Goal: Task Accomplishment & Management: Use online tool/utility

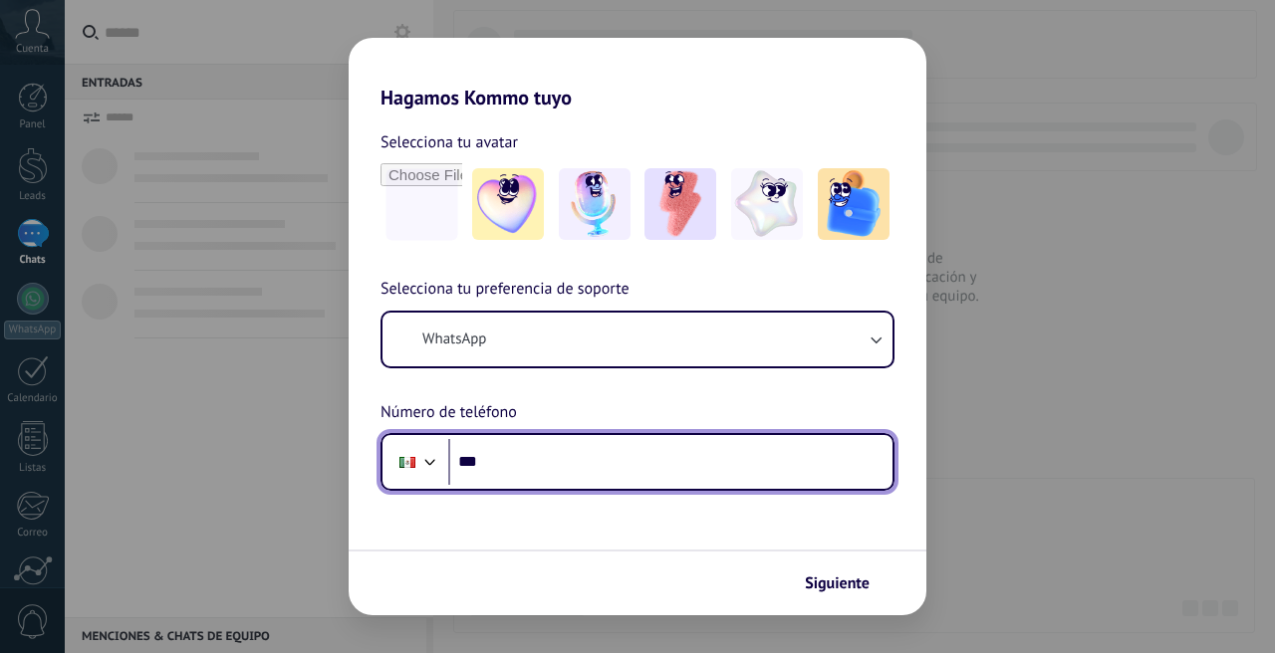
click at [683, 453] on input "***" at bounding box center [670, 462] width 444 height 46
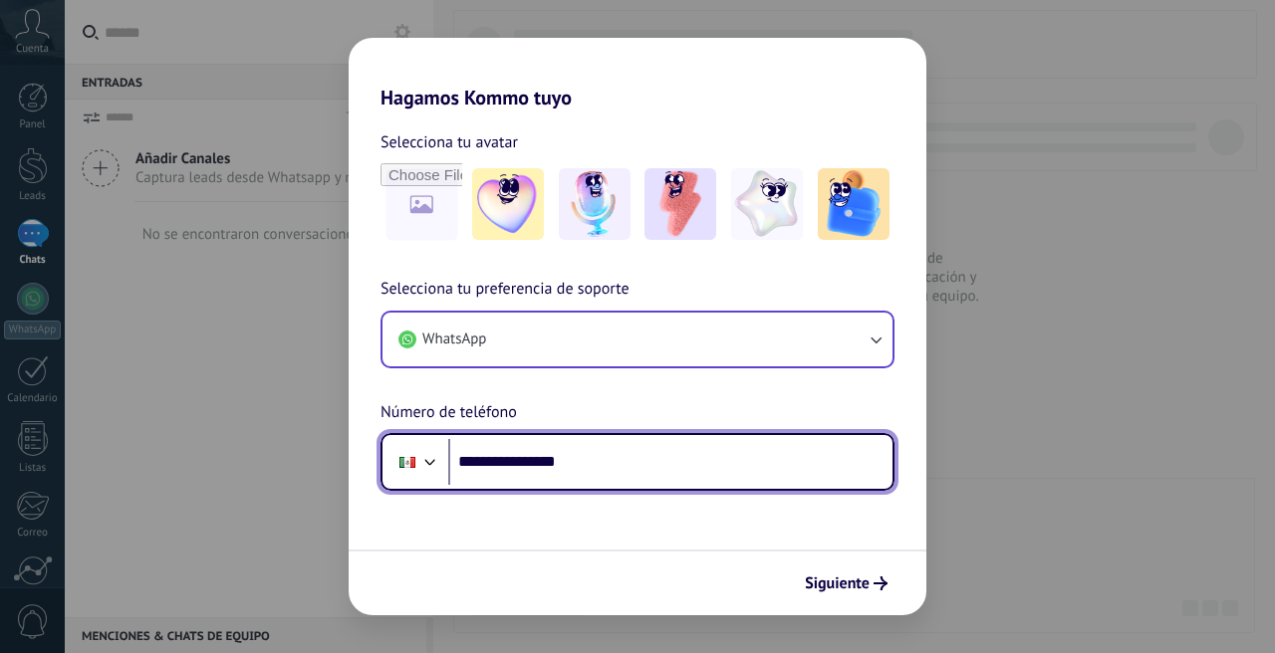
type input "**********"
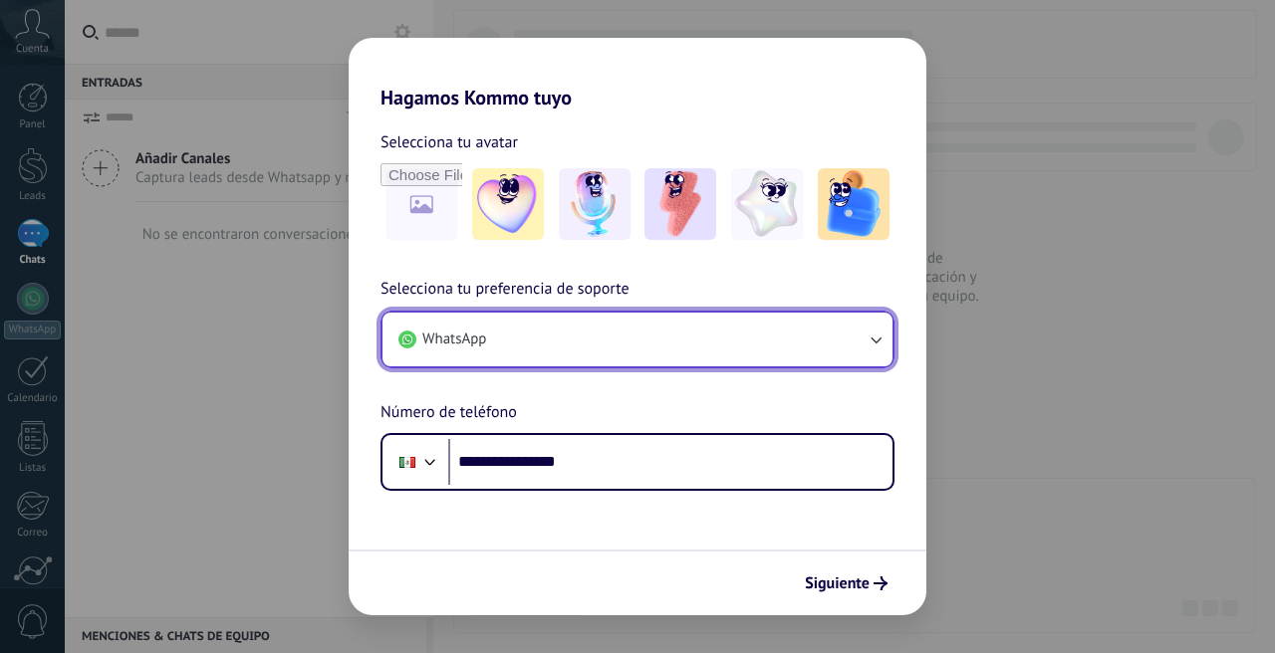
click at [542, 360] on button "WhatsApp" at bounding box center [637, 340] width 510 height 54
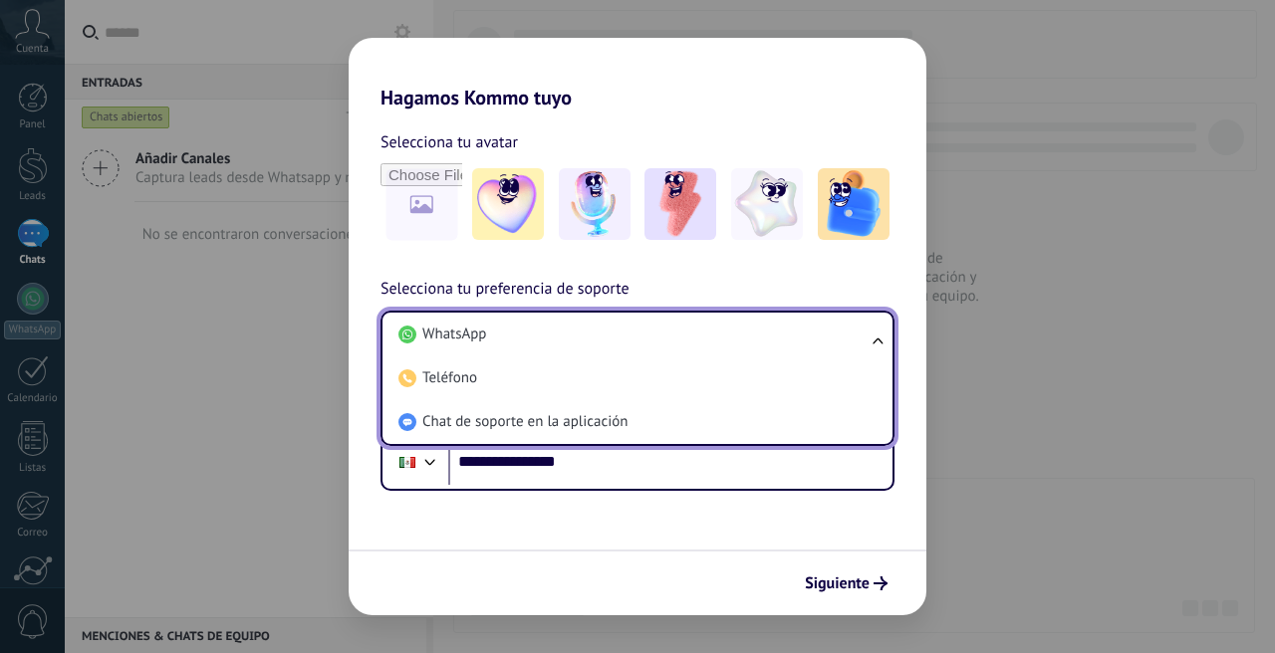
click at [484, 253] on div "**********" at bounding box center [638, 300] width 578 height 381
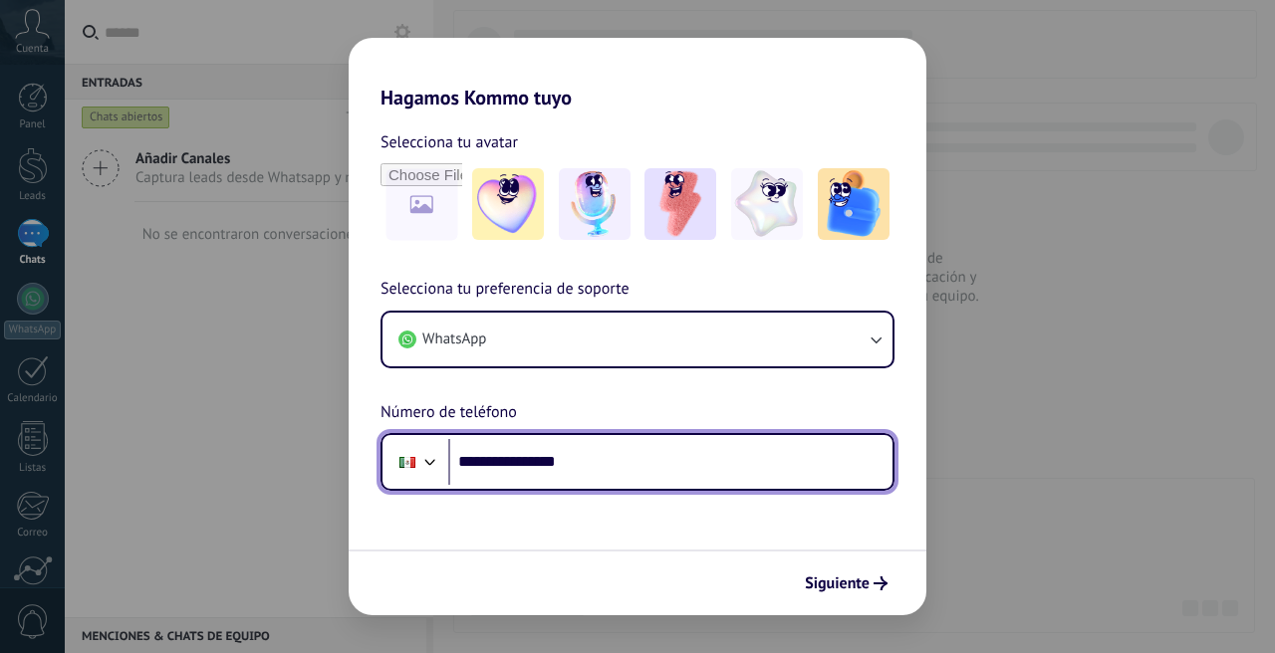
click at [578, 462] on input "**********" at bounding box center [670, 462] width 444 height 46
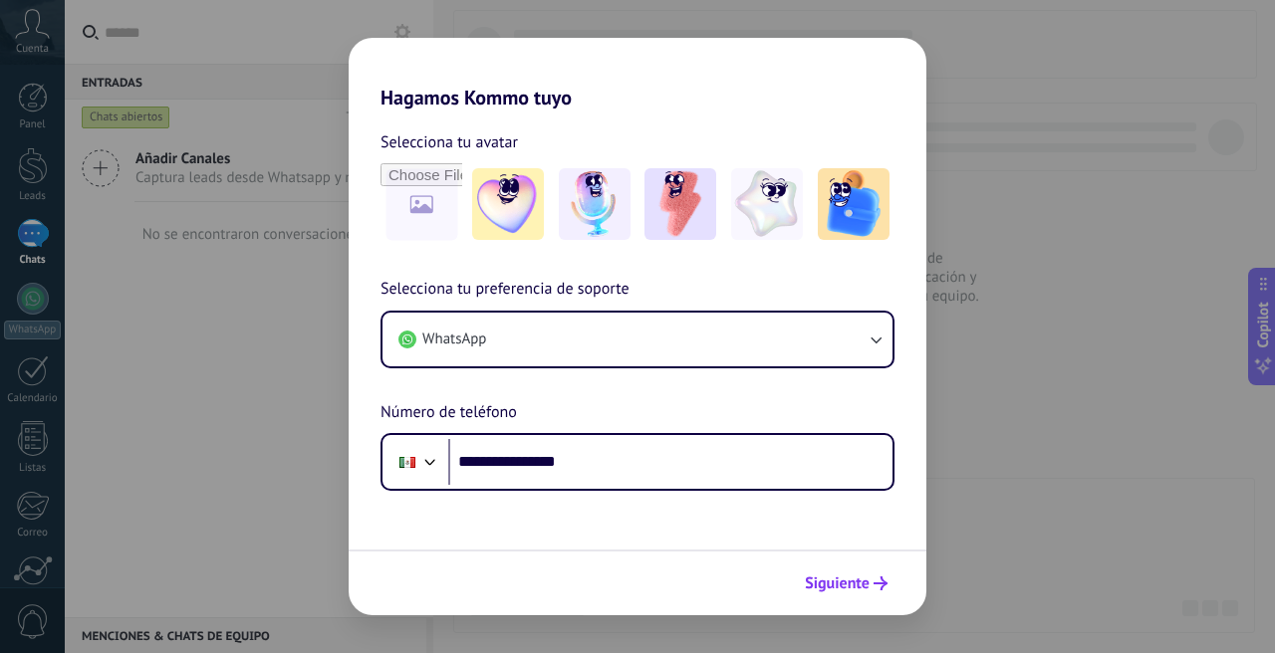
click at [838, 583] on span "Siguiente" at bounding box center [837, 584] width 65 height 14
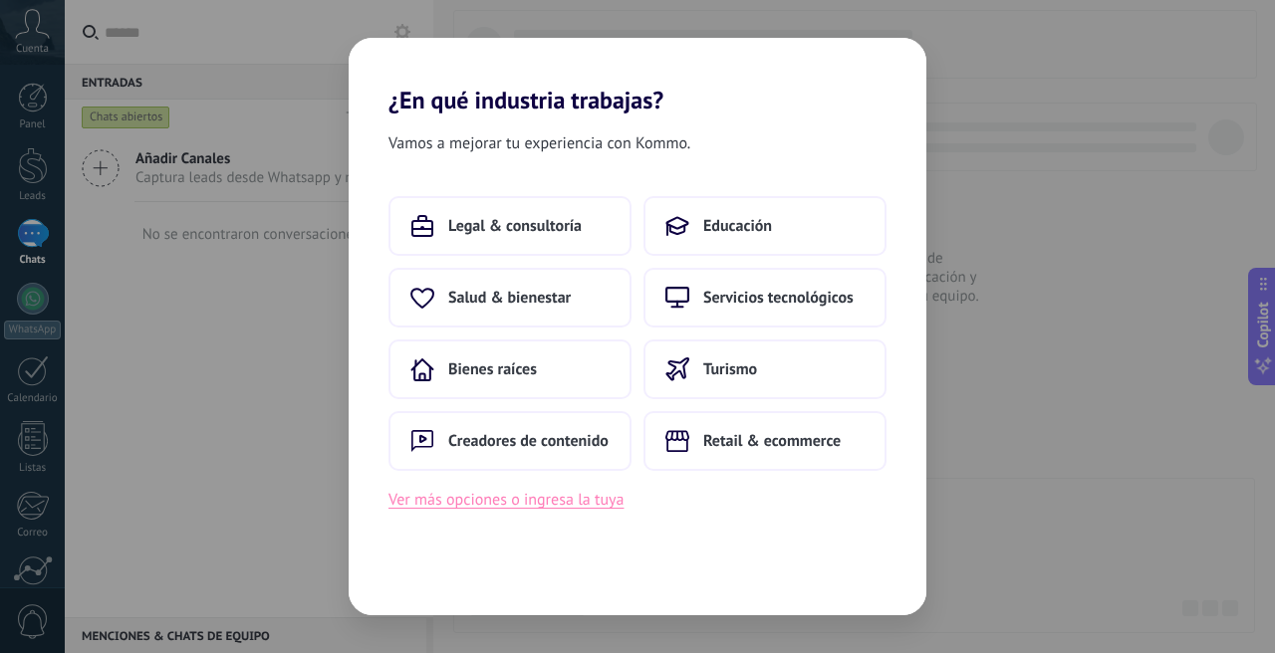
click at [585, 510] on button "Ver más opciones o ingresa la tuya" at bounding box center [505, 500] width 235 height 26
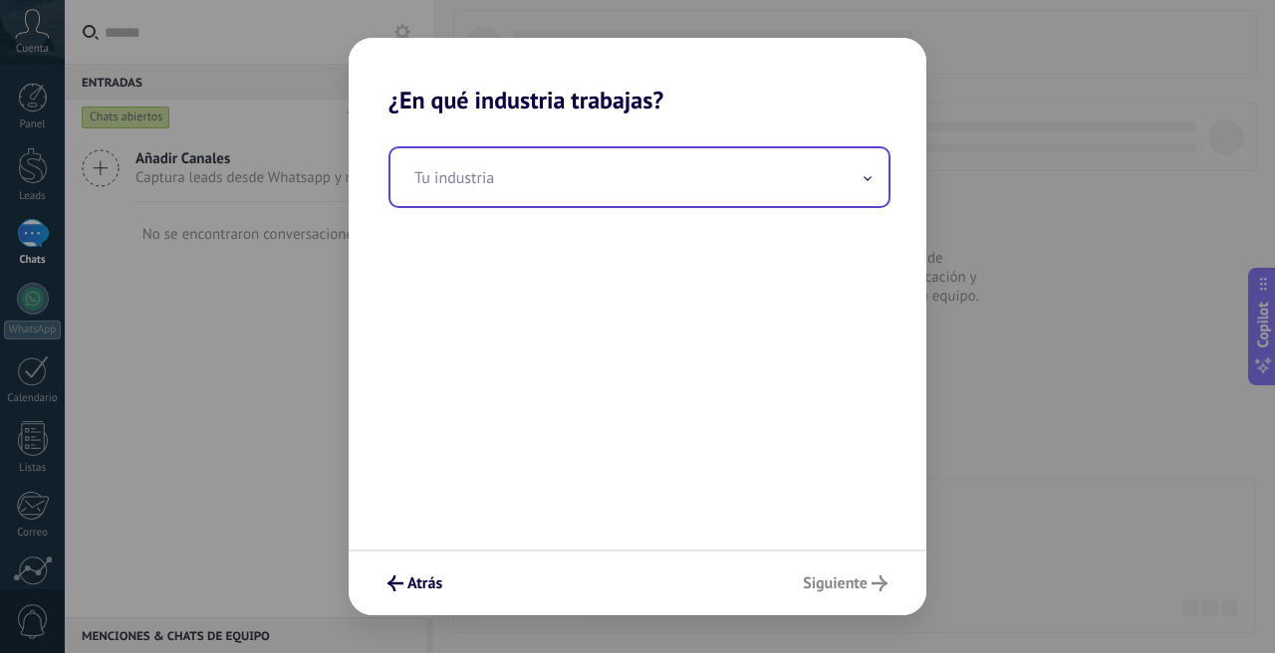
click at [704, 172] on input "text" at bounding box center [639, 177] width 498 height 58
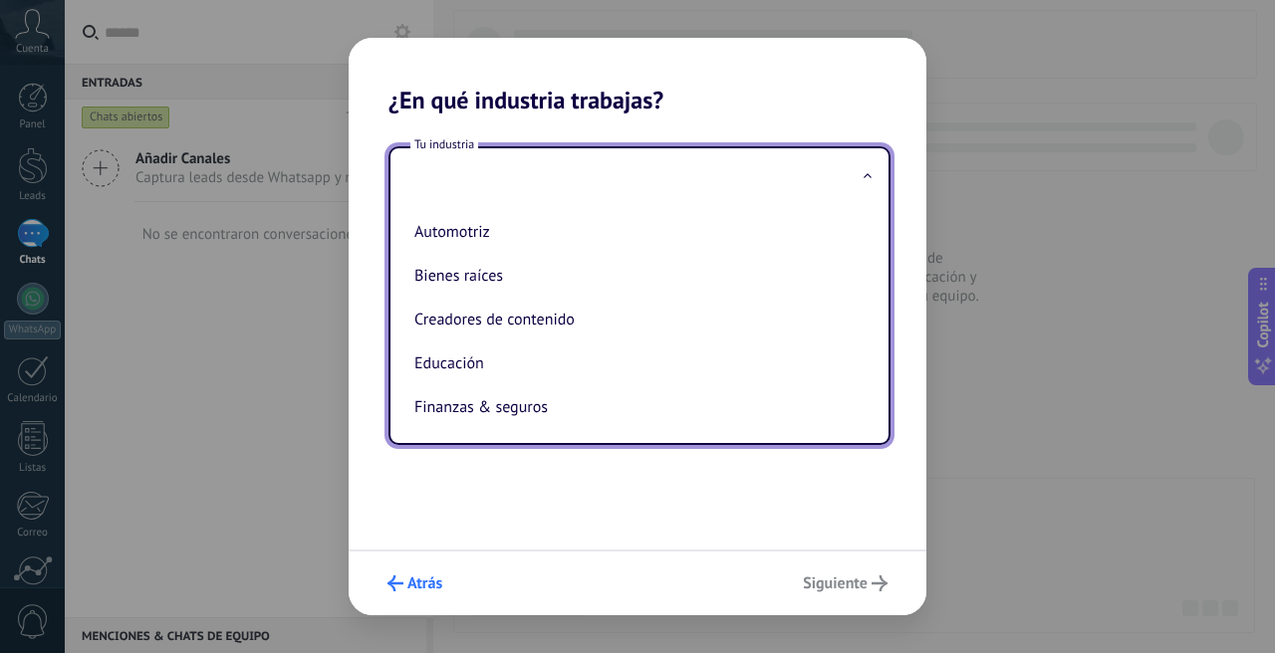
click at [432, 577] on span "Atrás" at bounding box center [424, 584] width 35 height 14
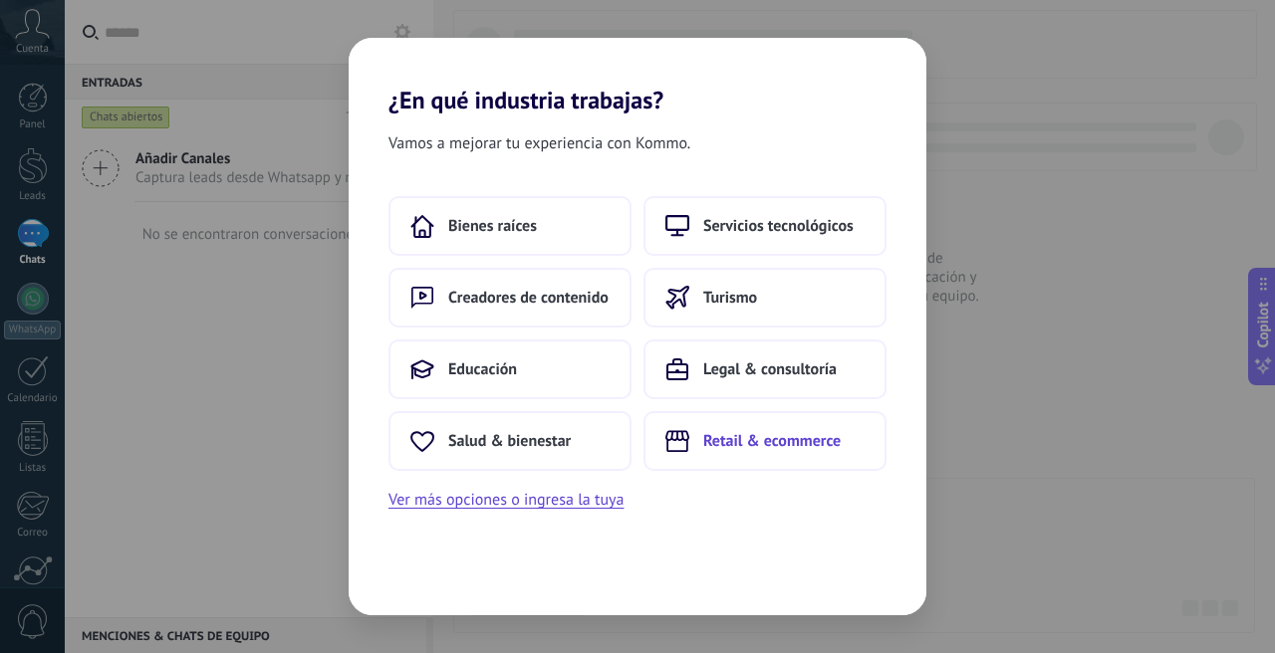
click at [722, 448] on span "Retail & ecommerce" at bounding box center [771, 441] width 137 height 20
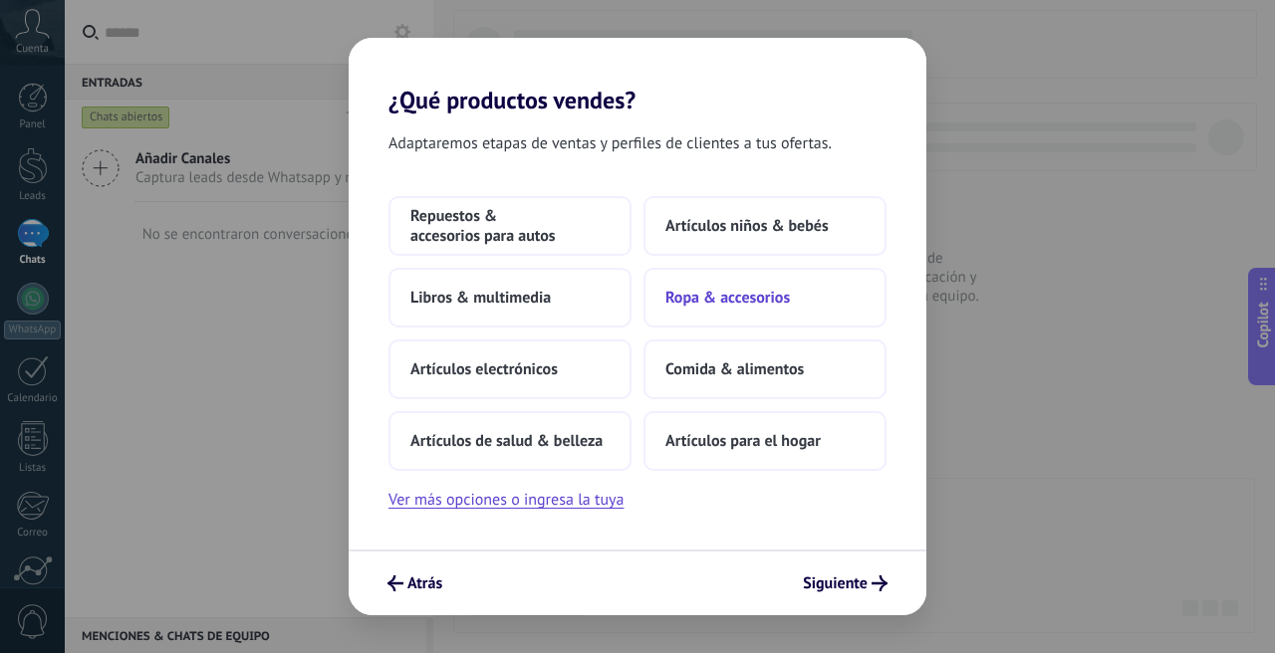
click at [734, 294] on span "Ropa & accesorios" at bounding box center [727, 298] width 124 height 20
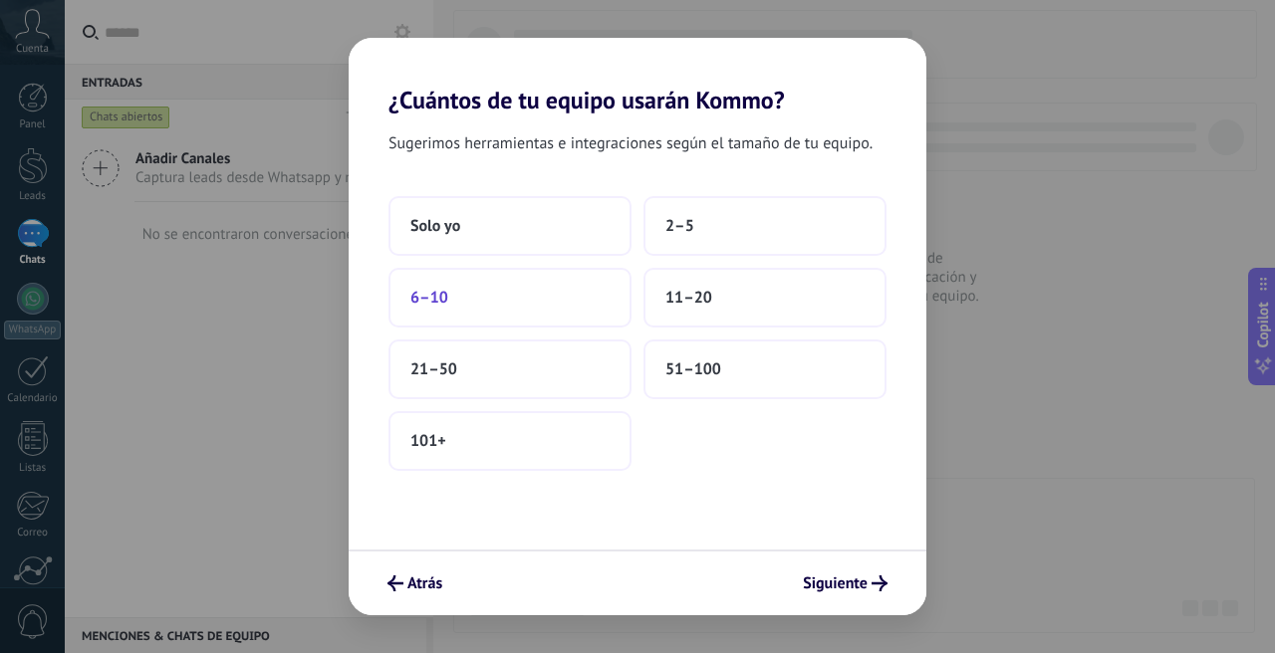
click at [497, 318] on button "6–10" at bounding box center [509, 298] width 243 height 60
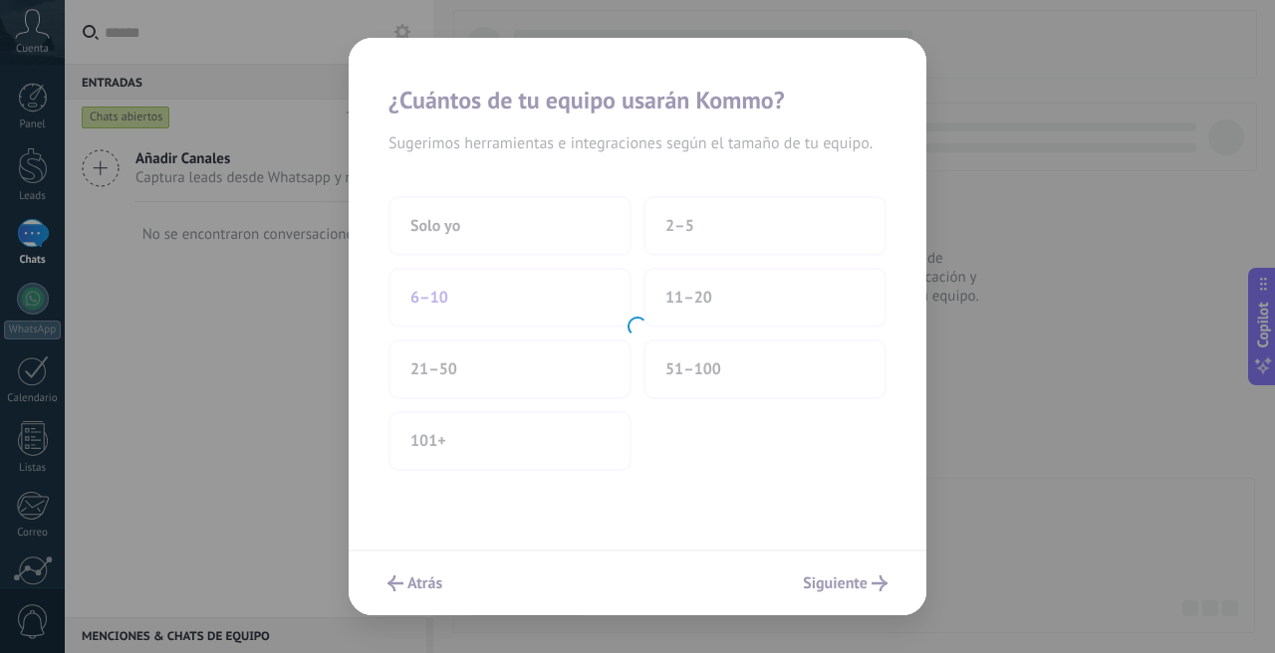
click at [522, 311] on div at bounding box center [638, 327] width 578 height 578
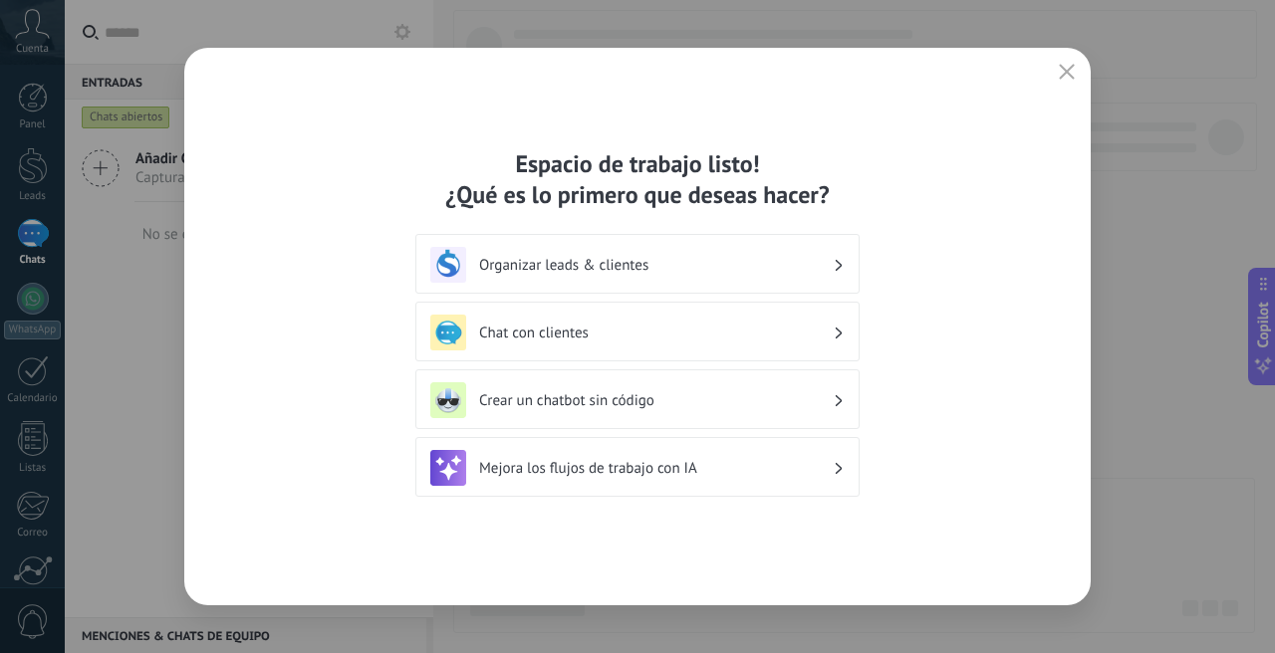
click at [709, 256] on h3 "Organizar leads & clientes" at bounding box center [656, 265] width 354 height 19
click at [756, 257] on h3 "Organizar leads & clientes" at bounding box center [656, 265] width 354 height 19
click at [627, 265] on h3 "Organizar leads & clientes" at bounding box center [656, 265] width 354 height 19
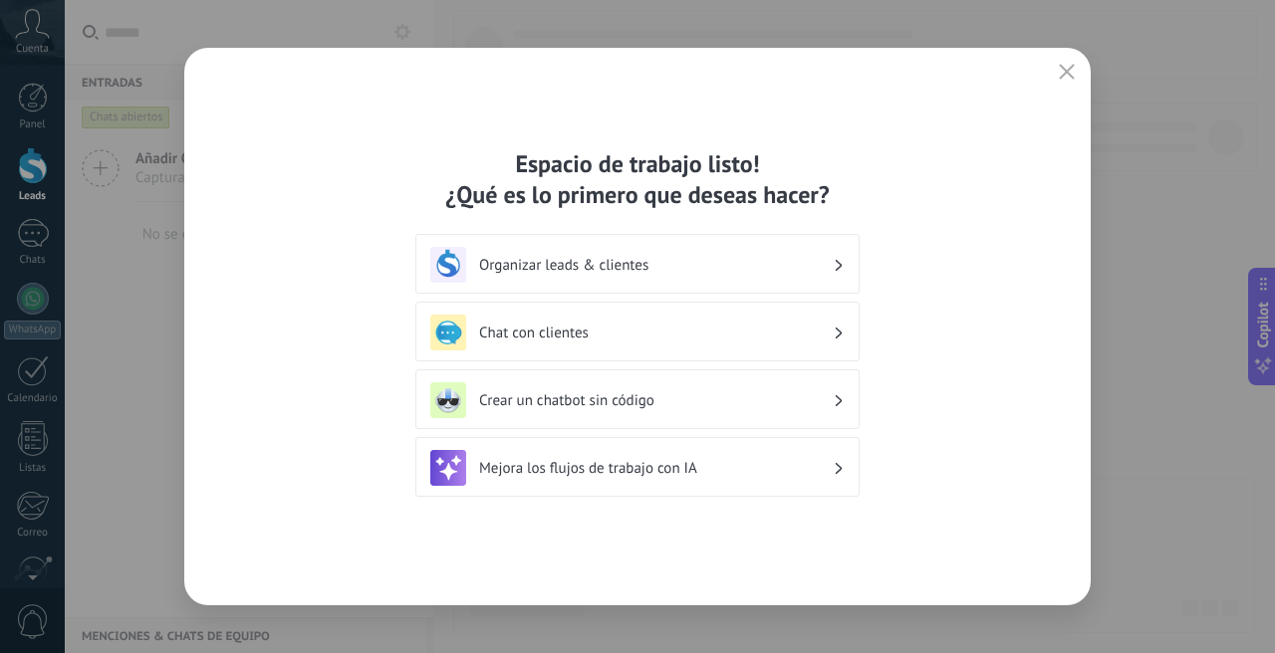
click at [718, 250] on div "Organizar leads & clientes" at bounding box center [637, 265] width 414 height 36
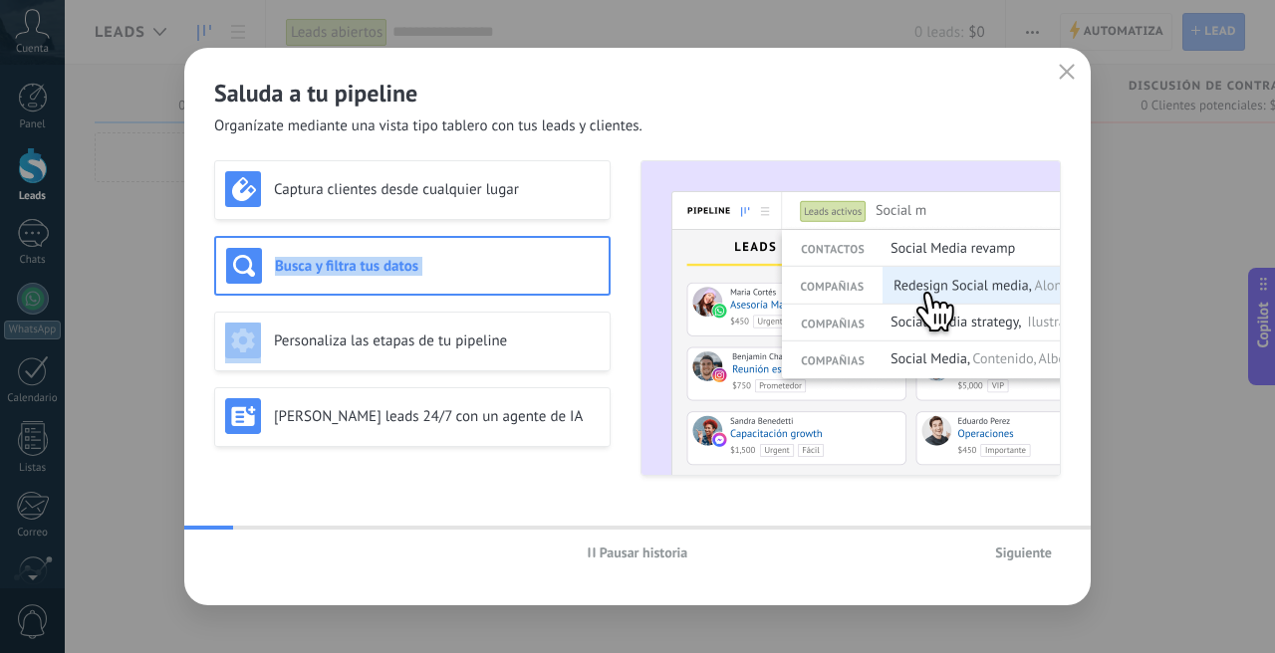
click at [623, 235] on div "Captura clientes desde cualquier lugar Busca y filtra tus datos Personaliza las…" at bounding box center [637, 318] width 846 height 316
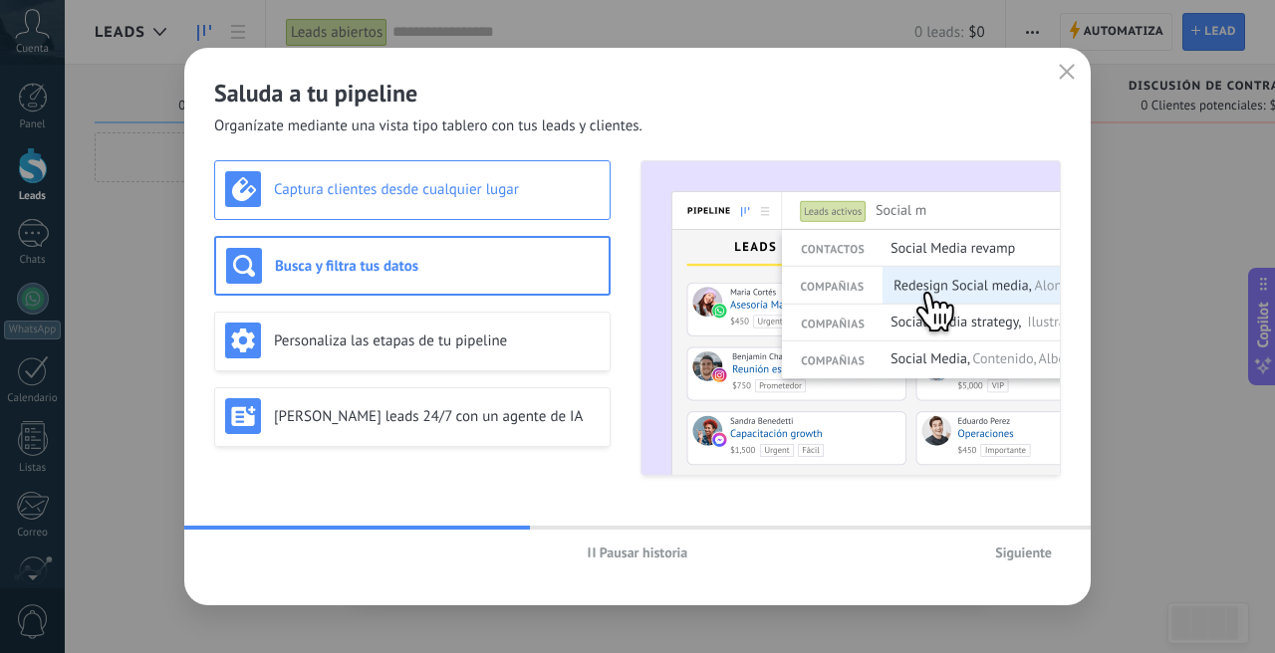
click at [460, 194] on h3 "Captura clientes desde cualquier lugar" at bounding box center [437, 189] width 326 height 19
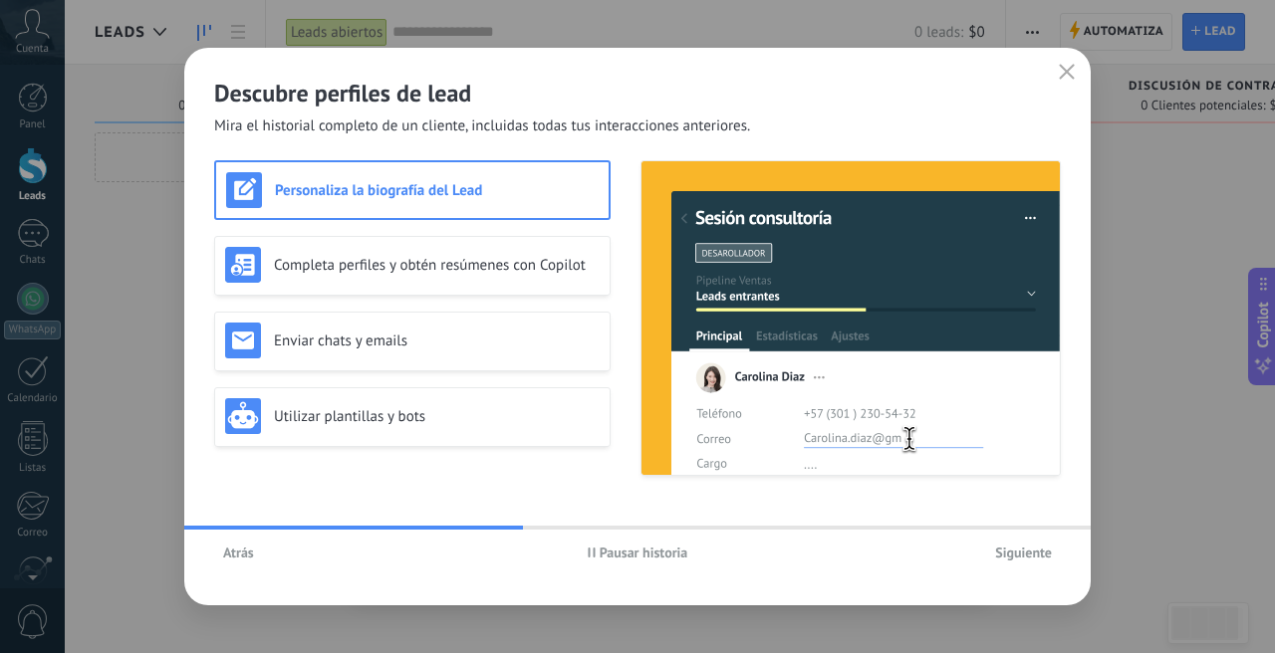
click at [242, 549] on span "Atrás" at bounding box center [238, 553] width 31 height 14
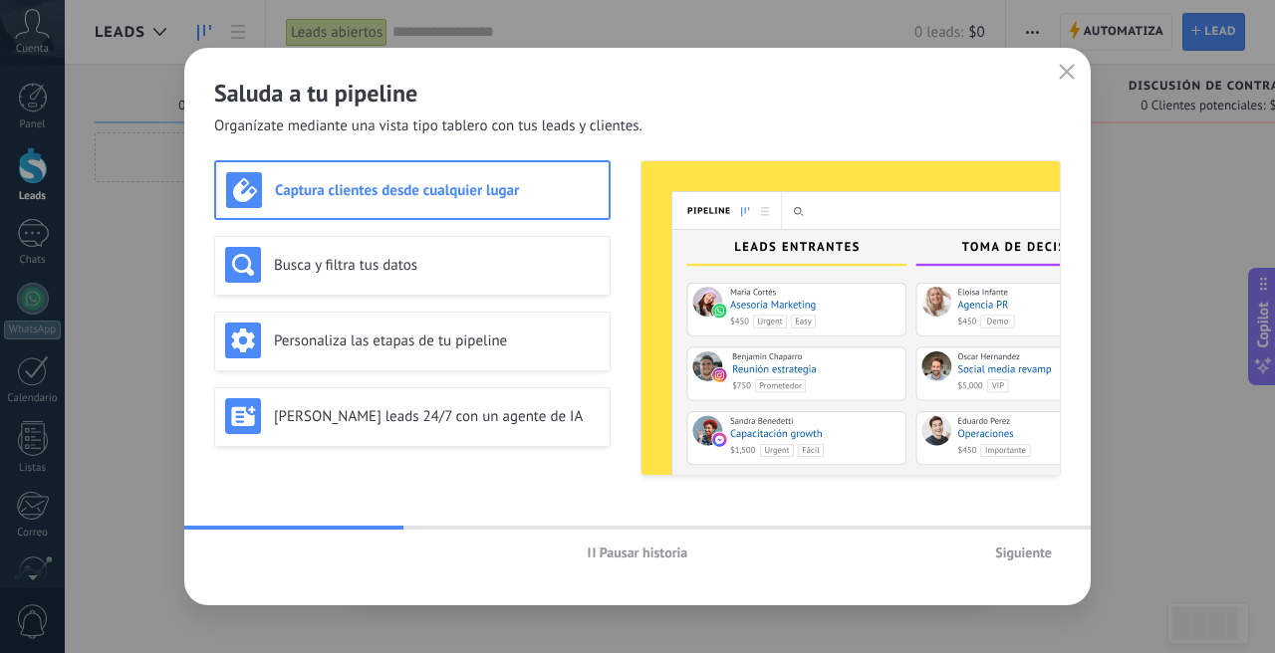
click at [435, 198] on h3 "Captura clientes desde cualquier lugar" at bounding box center [437, 190] width 324 height 19
click at [1008, 551] on span "Siguiente" at bounding box center [1023, 553] width 57 height 14
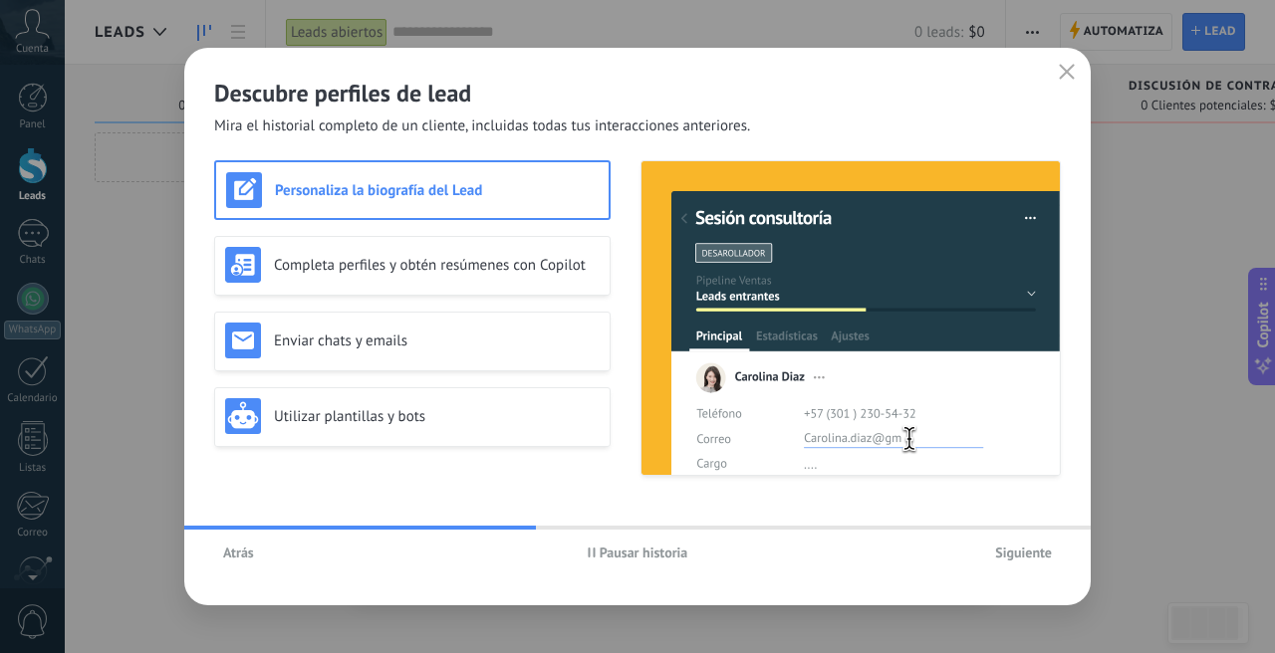
click at [237, 554] on span "Atrás" at bounding box center [238, 553] width 31 height 14
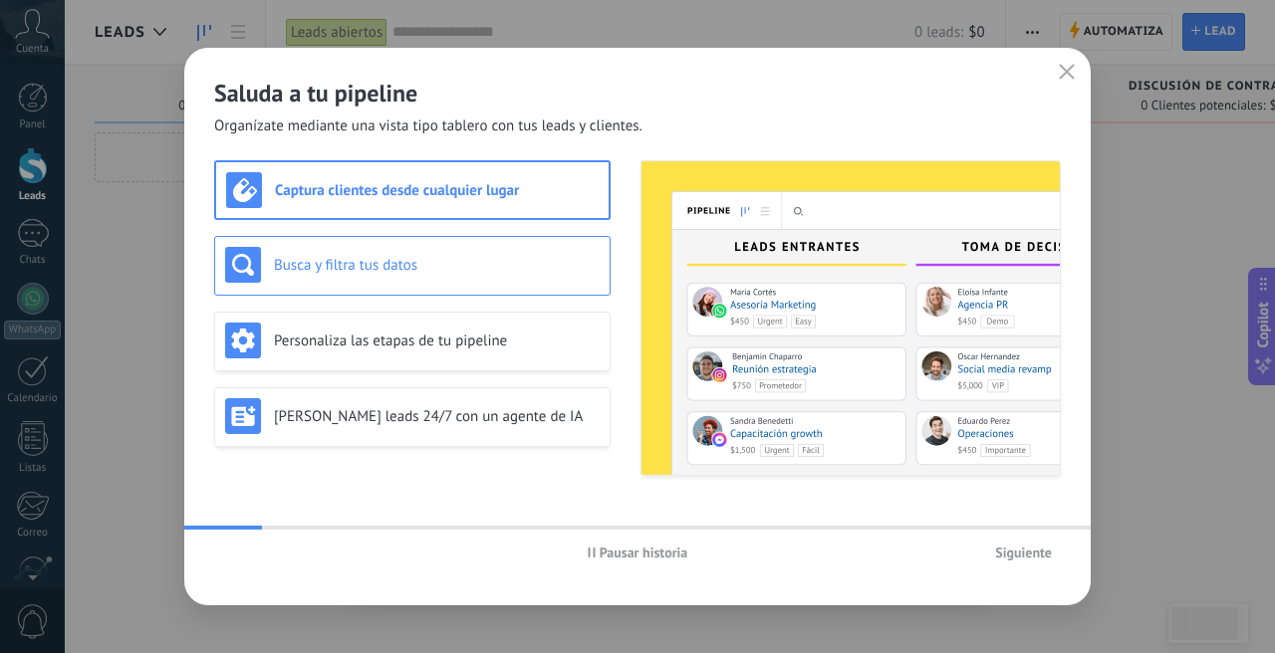
click at [424, 256] on h3 "Busca y filtra tus datos" at bounding box center [437, 265] width 326 height 19
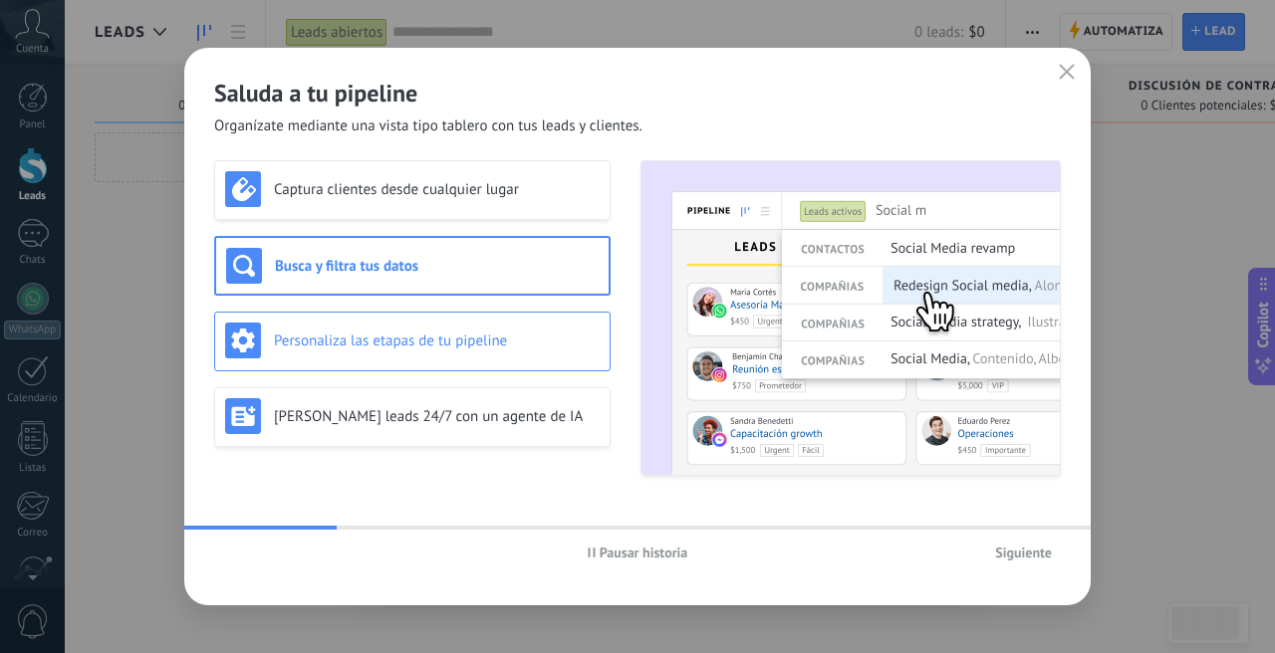
click at [445, 335] on h3 "Personaliza las etapas de tu pipeline" at bounding box center [437, 341] width 326 height 19
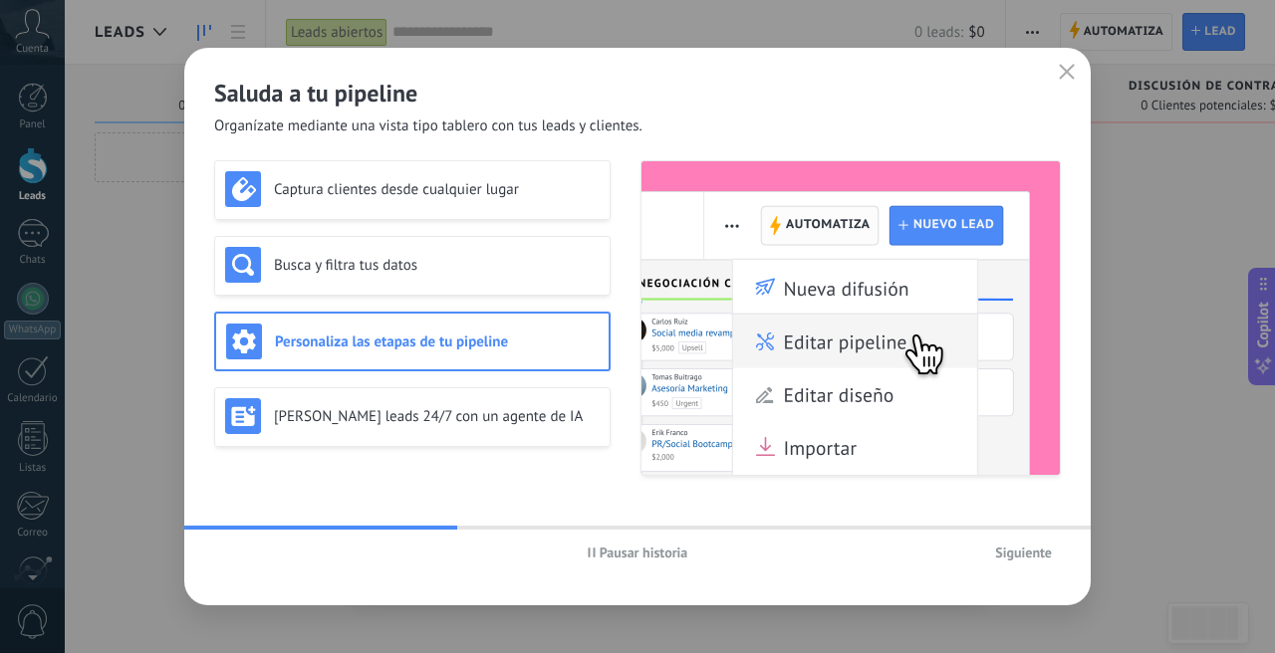
click at [1029, 553] on span "Siguiente" at bounding box center [1023, 553] width 57 height 14
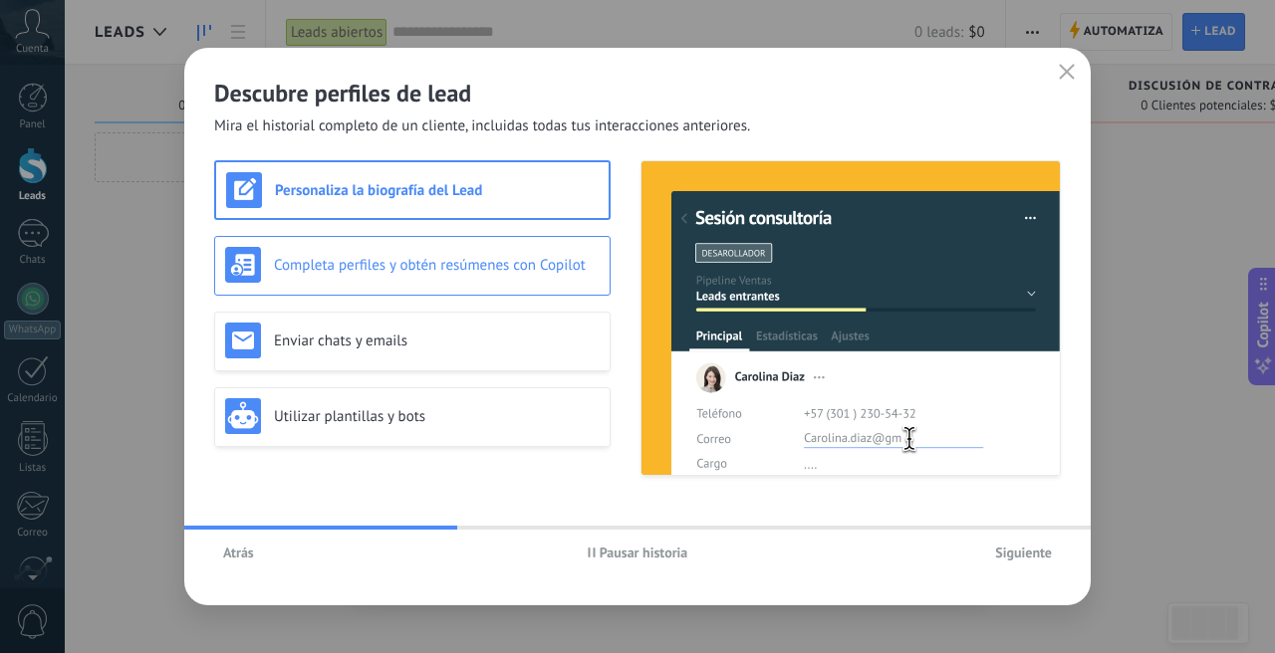
click at [492, 270] on h3 "Completa perfiles y obtén resúmenes con Copilot" at bounding box center [437, 265] width 326 height 19
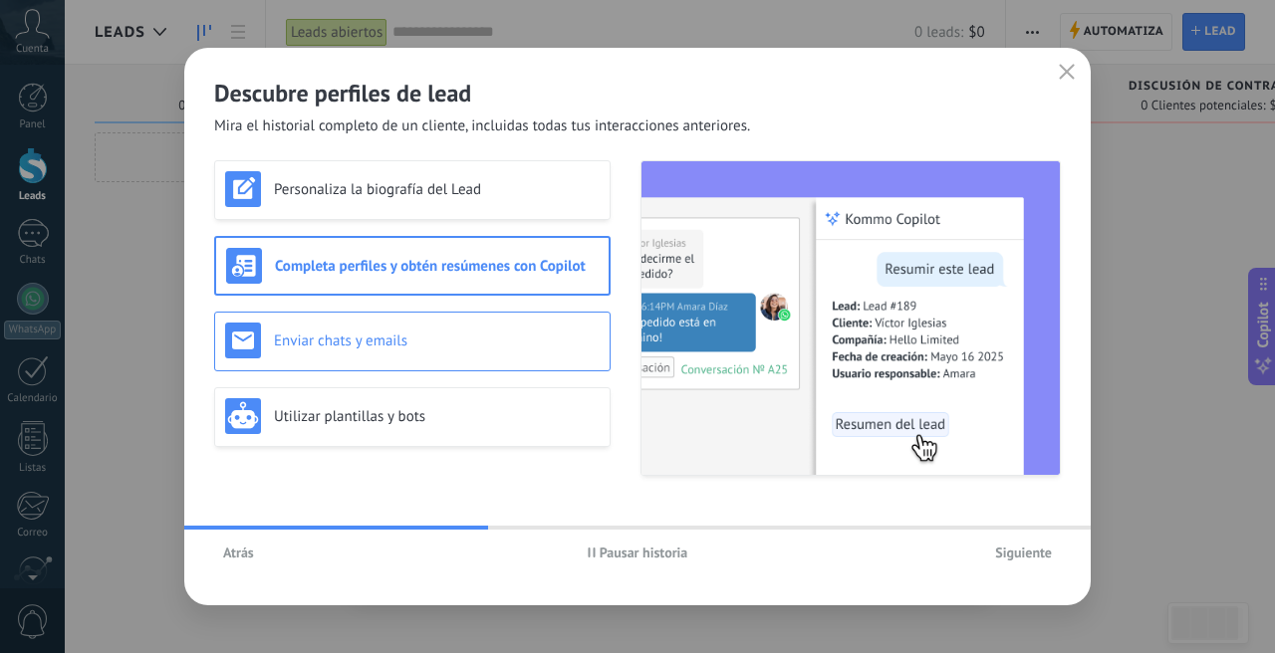
click at [490, 348] on h3 "Enviar chats y emails" at bounding box center [437, 341] width 326 height 19
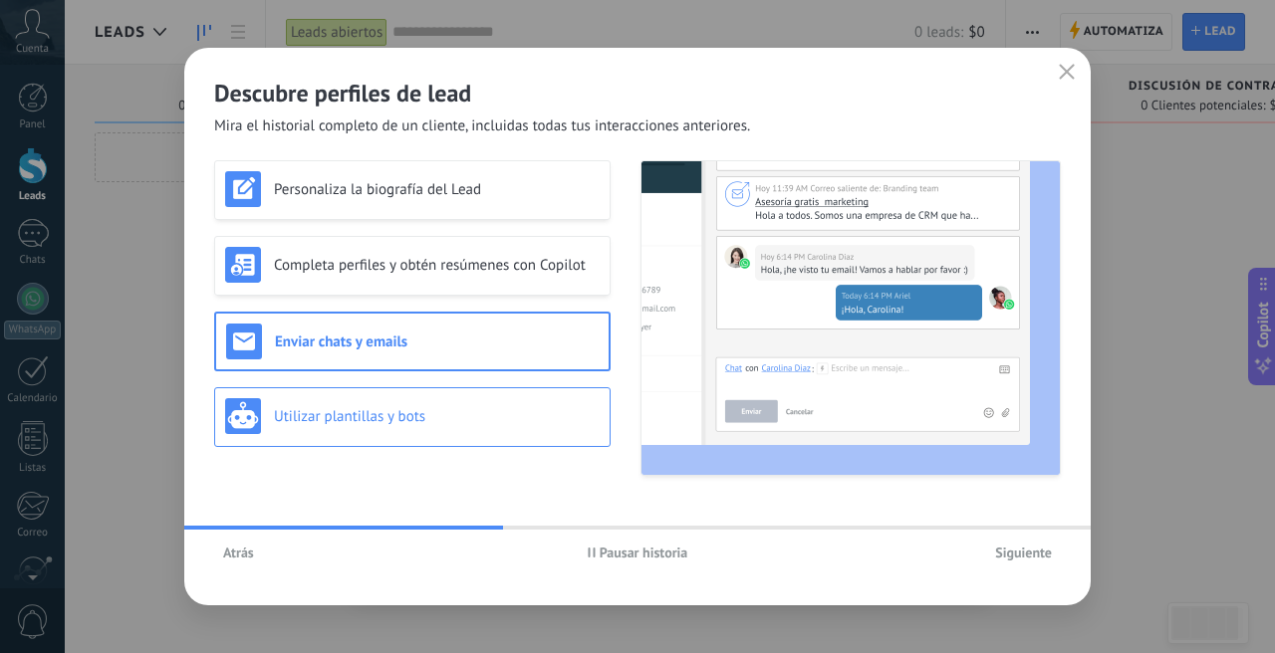
click at [485, 416] on h3 "Utilizar plantillas y bots" at bounding box center [437, 416] width 326 height 19
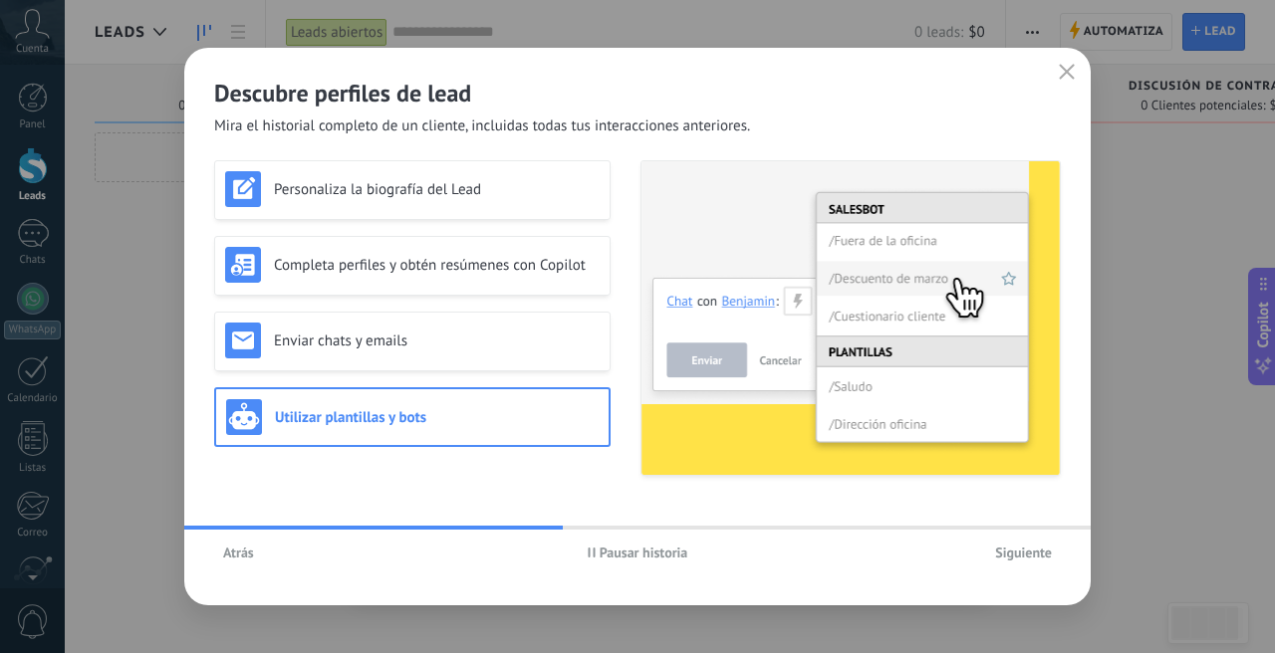
click at [1001, 551] on span "Siguiente" at bounding box center [1023, 553] width 57 height 14
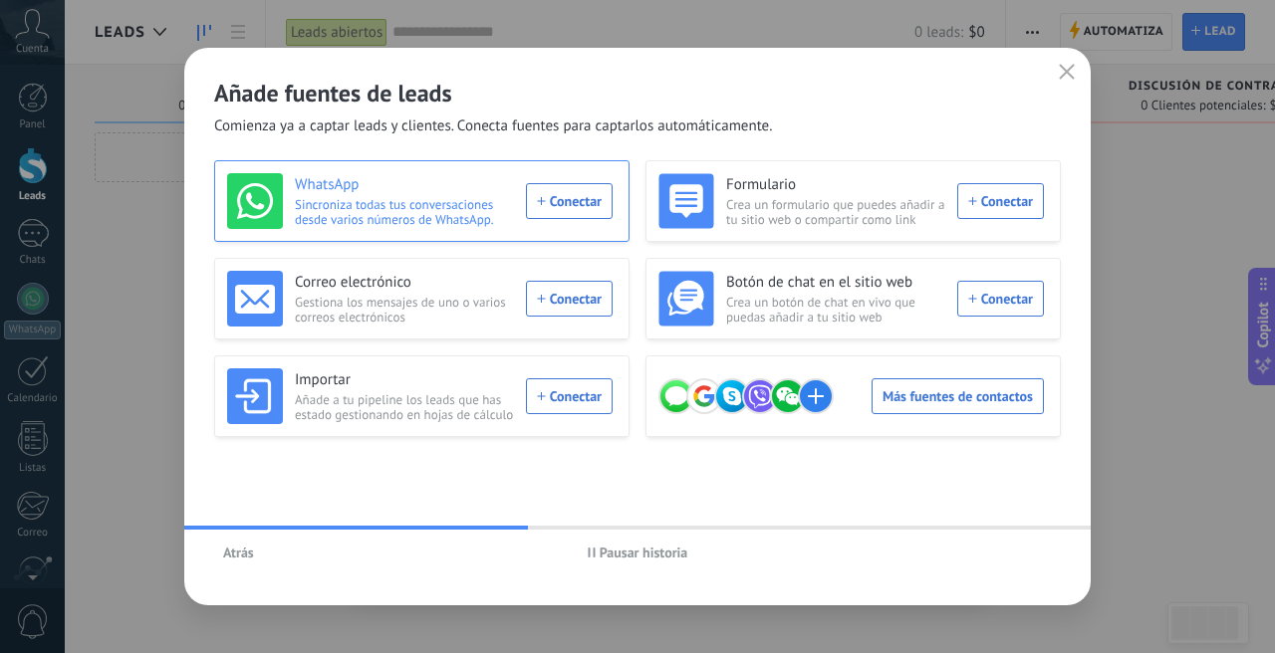
click at [597, 207] on div "WhatsApp Sincroniza todas tus conversaciones desde varios números de WhatsApp. …" at bounding box center [419, 201] width 385 height 56
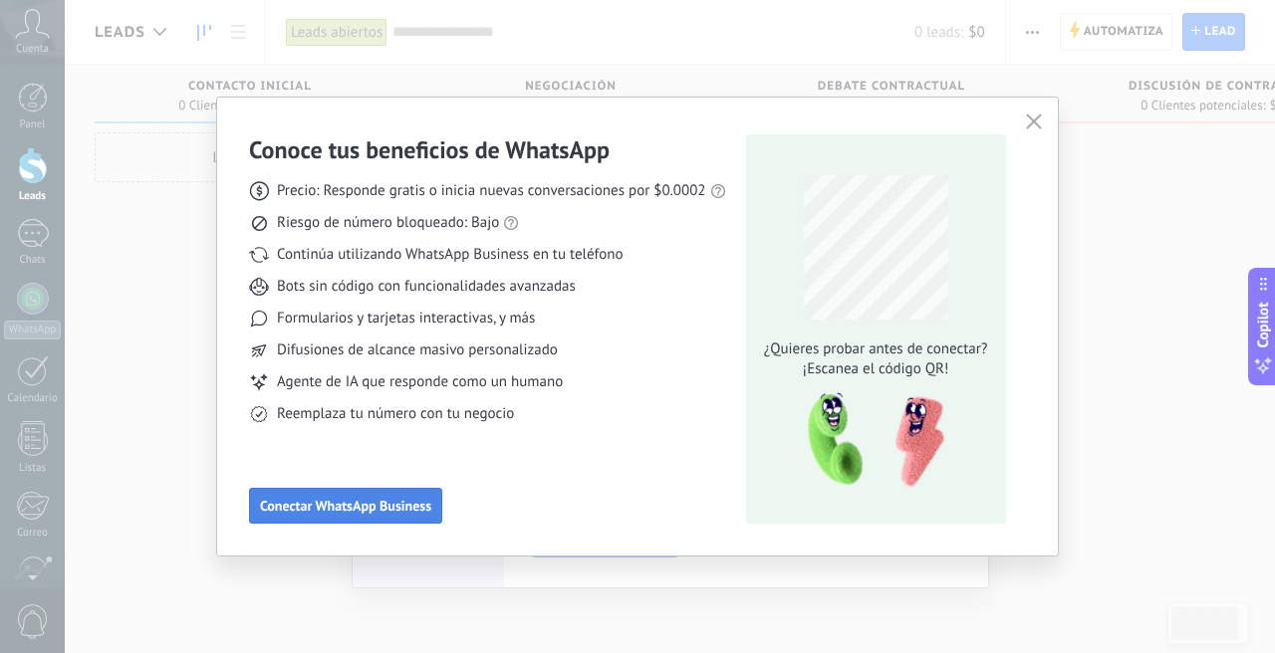
click at [324, 506] on span "Conectar WhatsApp Business" at bounding box center [345, 506] width 171 height 14
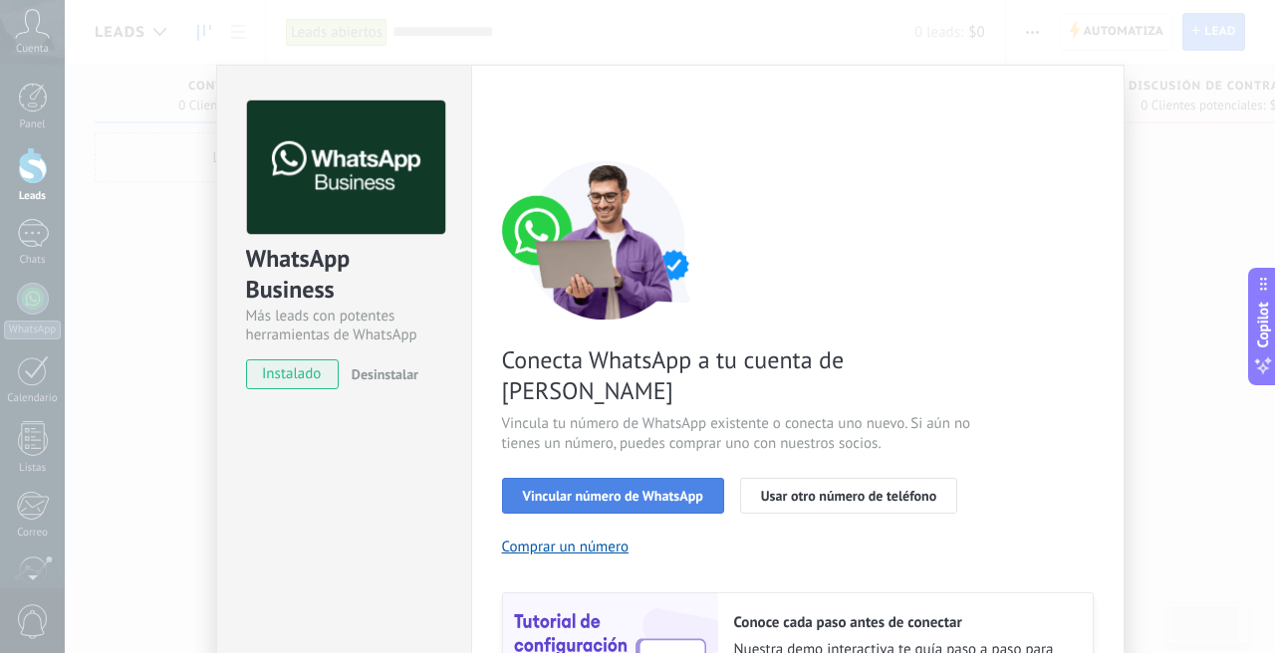
click at [606, 489] on span "Vincular número de WhatsApp" at bounding box center [613, 496] width 180 height 14
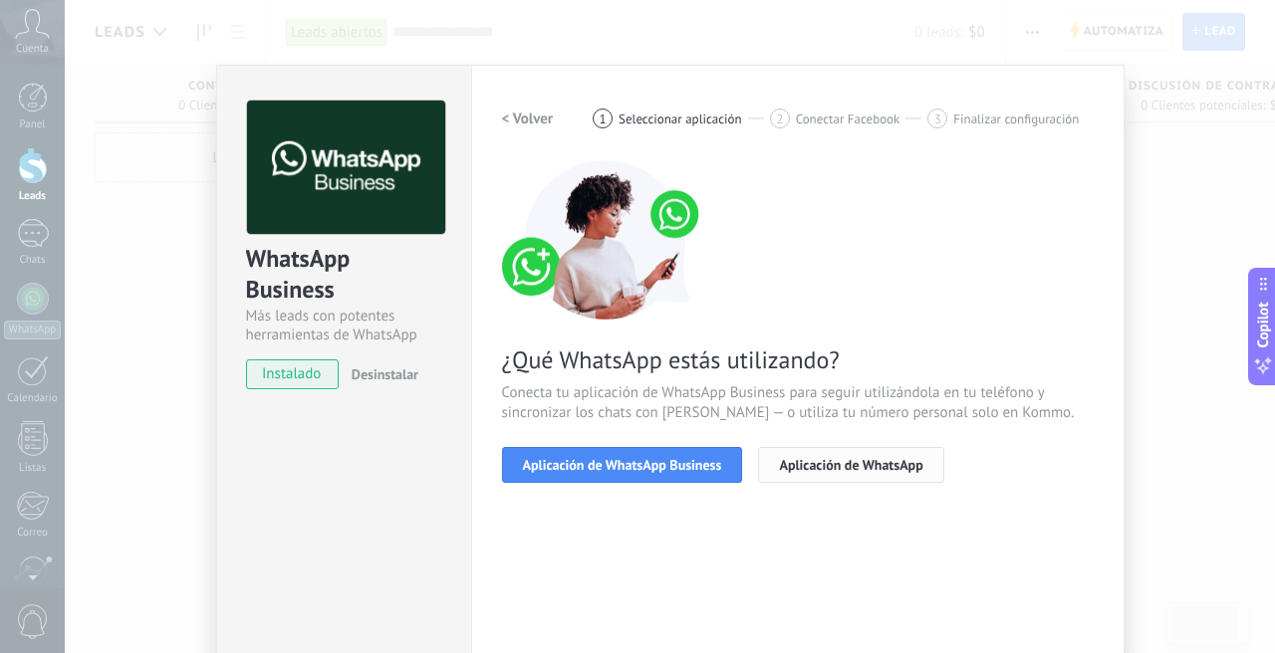
click at [821, 461] on span "Aplicación de WhatsApp" at bounding box center [850, 465] width 143 height 14
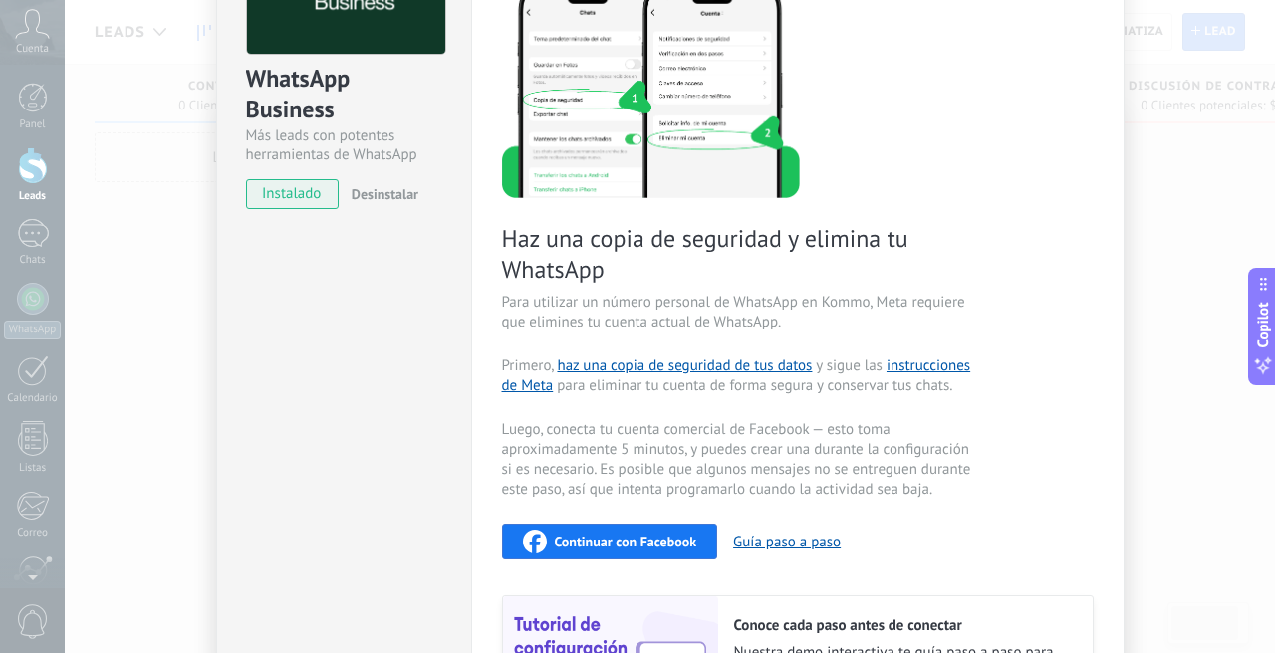
scroll to position [177, 0]
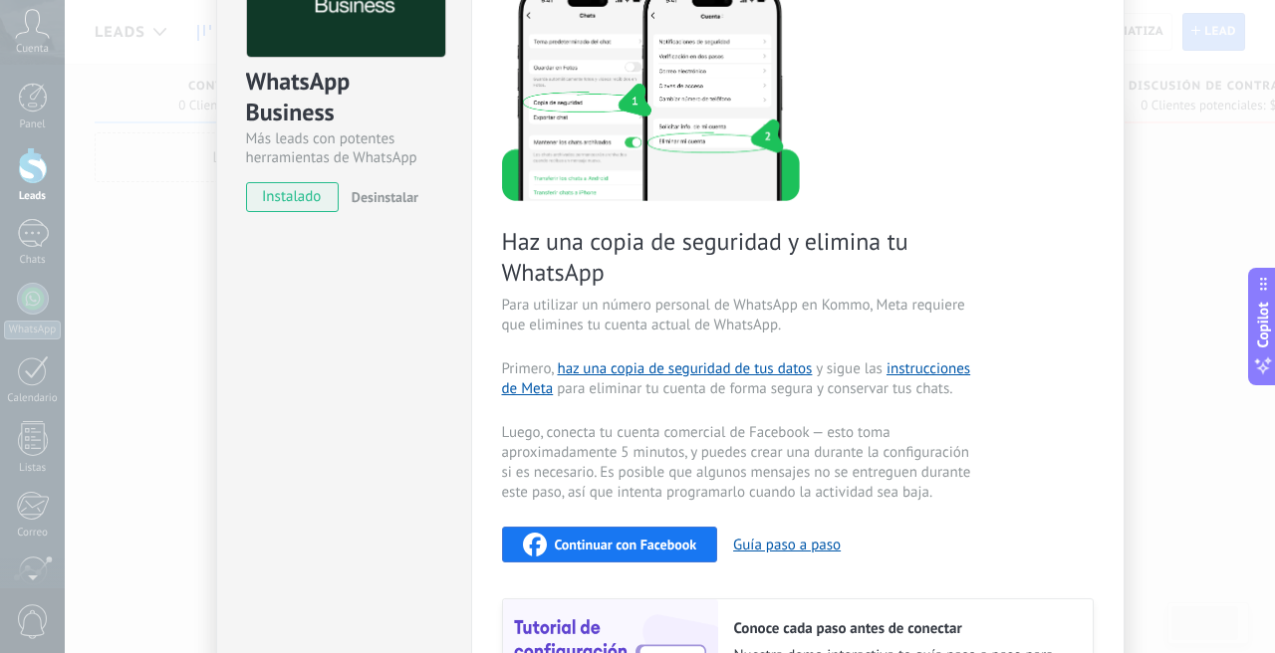
click at [748, 391] on span "Primero, haz una copia de seguridad de tus datos y sigue las instrucciones de M…" at bounding box center [739, 379] width 474 height 40
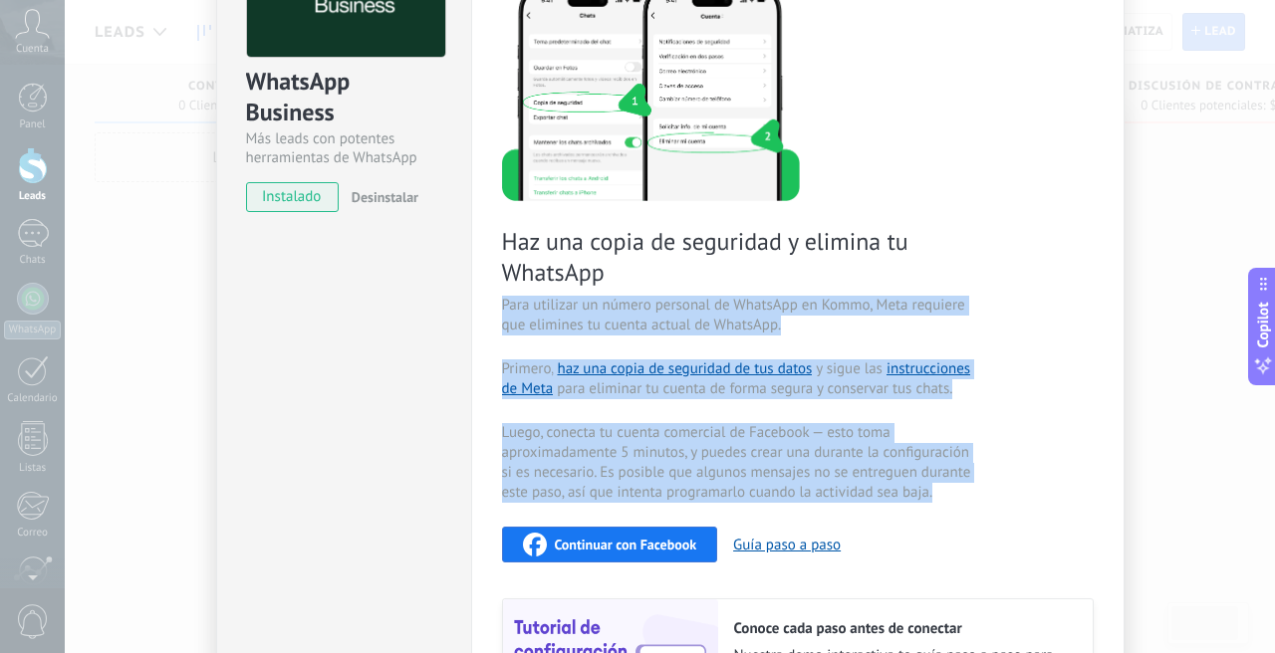
click at [748, 391] on span "Primero, haz una copia de seguridad de tus datos y sigue las instrucciones de M…" at bounding box center [739, 379] width 474 height 40
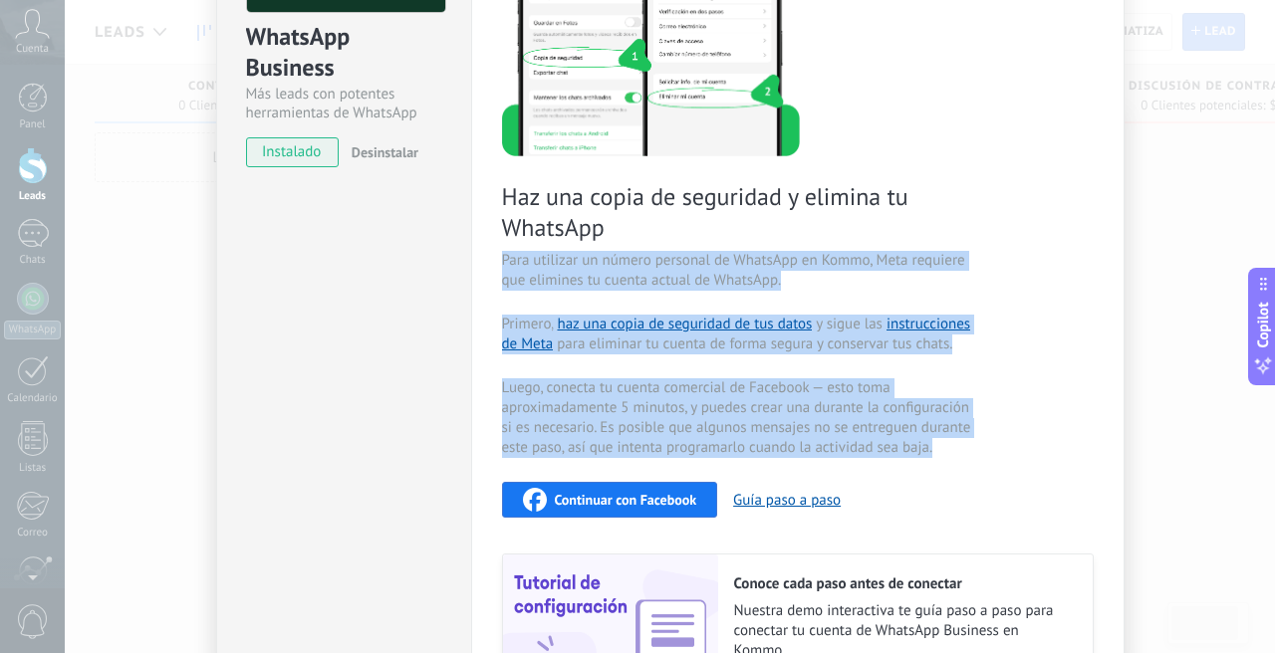
click at [787, 349] on span "Primero, haz una copia de seguridad de tus datos y sigue las instrucciones de M…" at bounding box center [739, 335] width 474 height 40
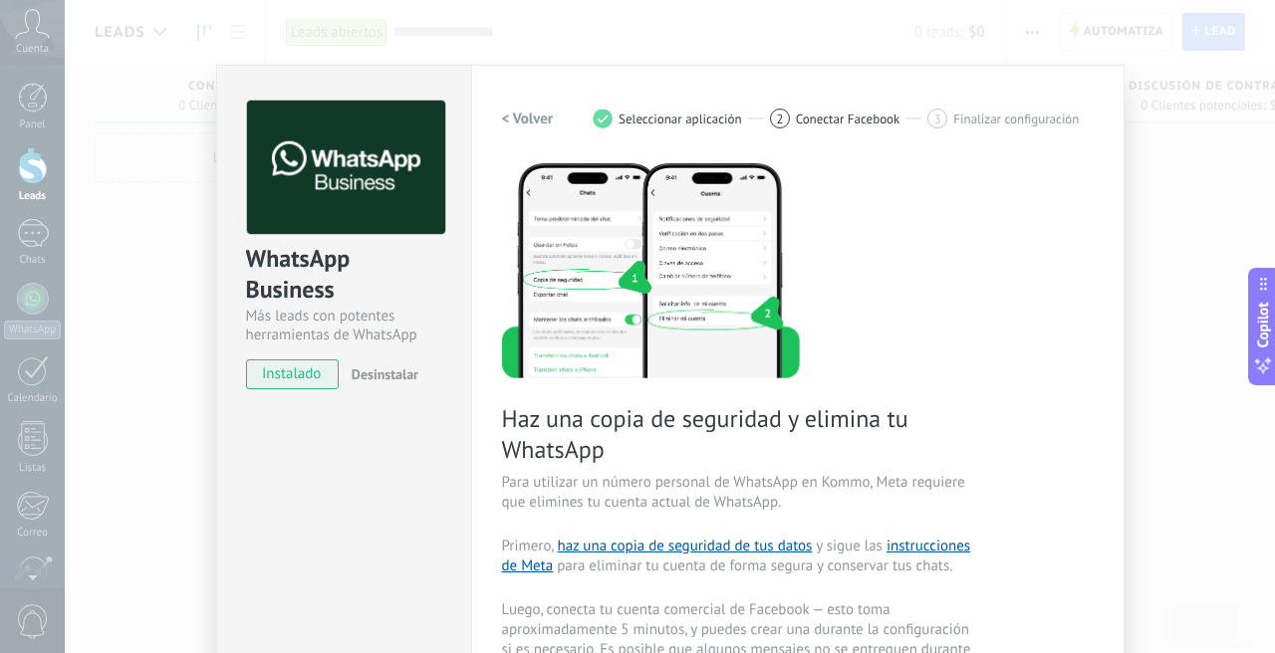
scroll to position [445, 0]
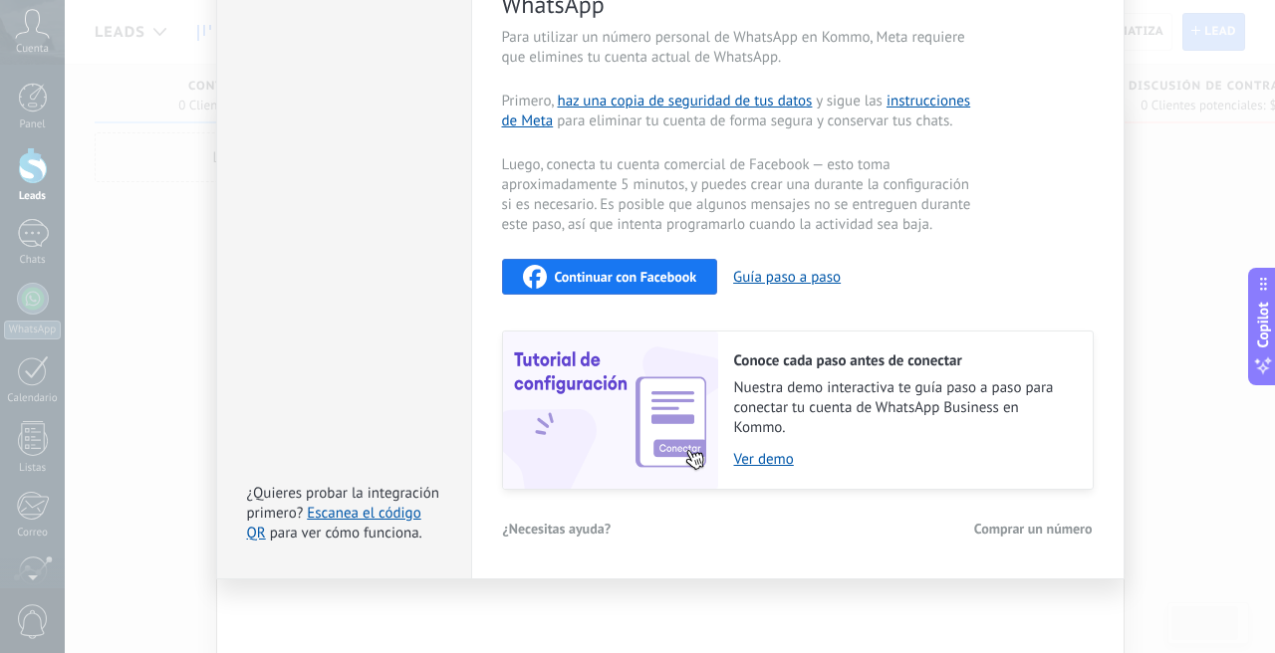
click at [1053, 532] on span "Comprar un número" at bounding box center [1033, 529] width 119 height 14
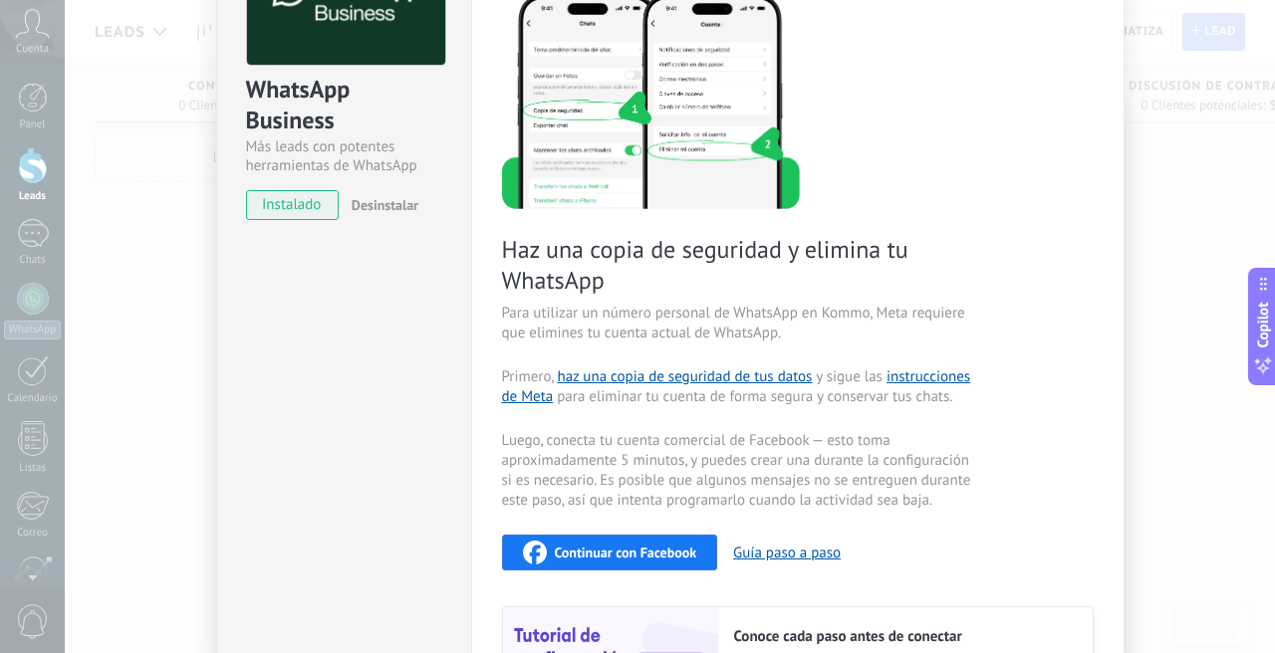
scroll to position [171, 0]
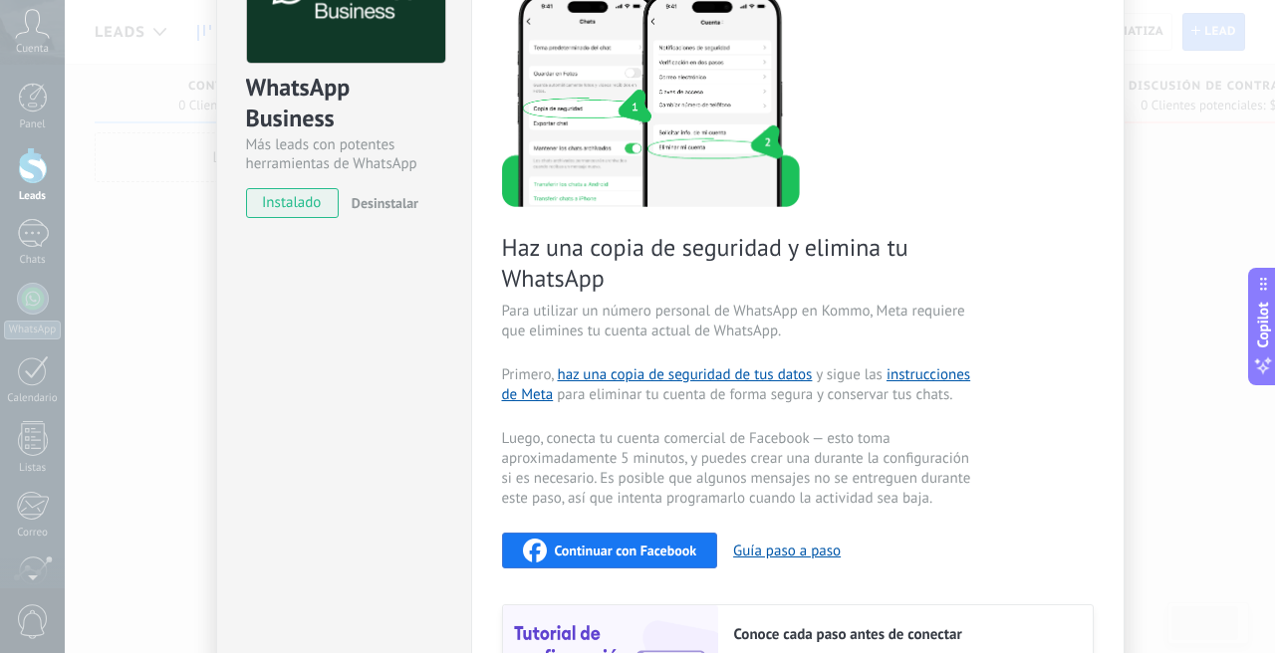
click at [737, 302] on span "Para utilizar un número personal de WhatsApp en Kommo, Meta requiere que elimin…" at bounding box center [739, 322] width 474 height 40
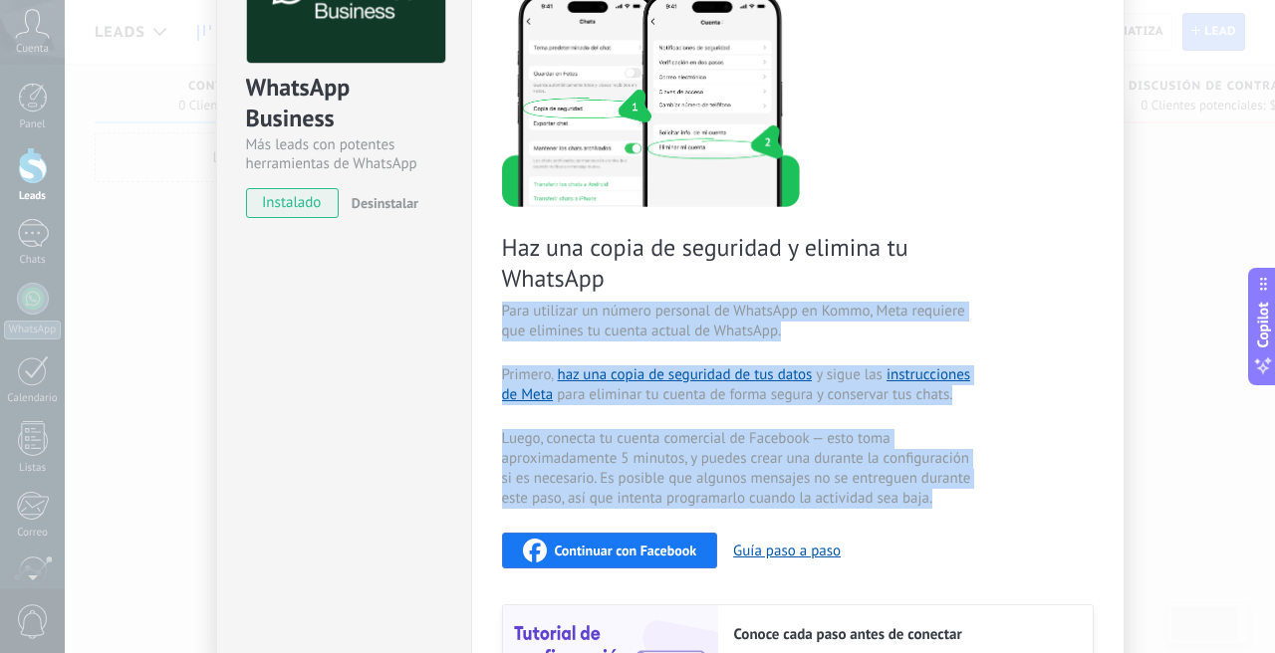
click at [737, 302] on span "Para utilizar un número personal de WhatsApp en Kommo, Meta requiere que elimin…" at bounding box center [739, 322] width 474 height 40
click at [743, 435] on span "Luego, conecta tu cuenta comercial de Facebook — esto toma aproximadamente 5 mi…" at bounding box center [739, 469] width 474 height 80
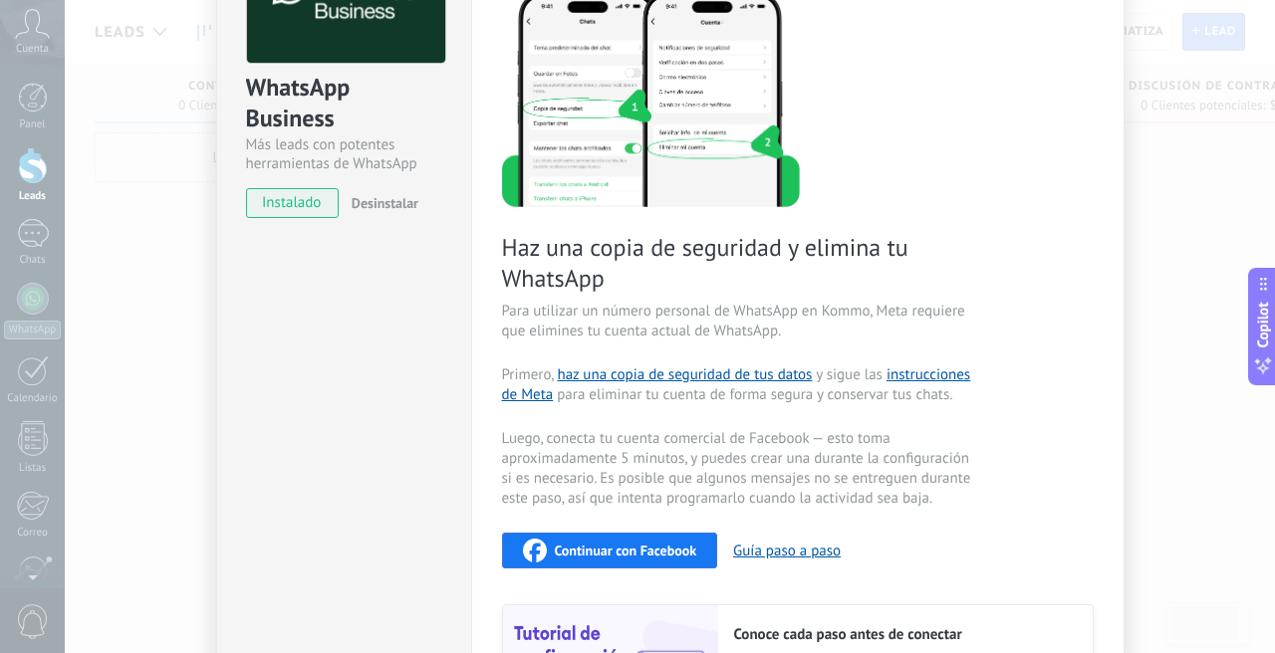
click at [743, 435] on span "Luego, conecta tu cuenta comercial de Facebook — esto toma aproximadamente 5 mi…" at bounding box center [739, 469] width 474 height 80
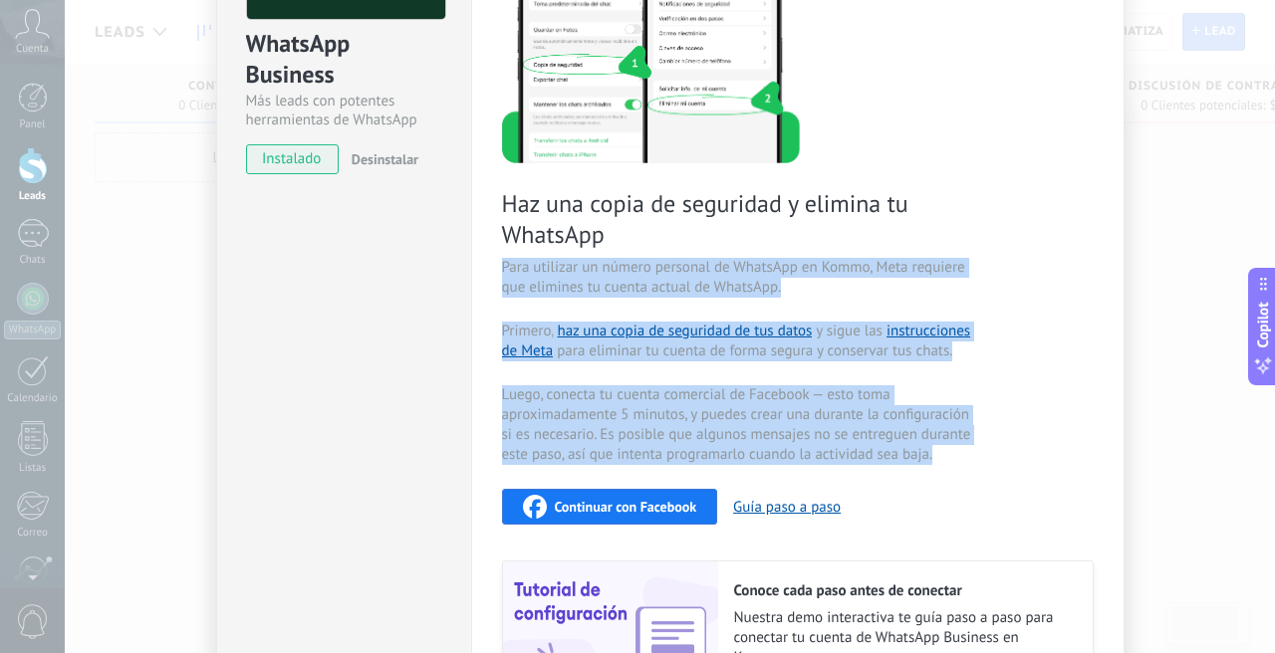
click at [1017, 523] on div "Continuar con Facebook Guía paso a paso" at bounding box center [798, 507] width 592 height 36
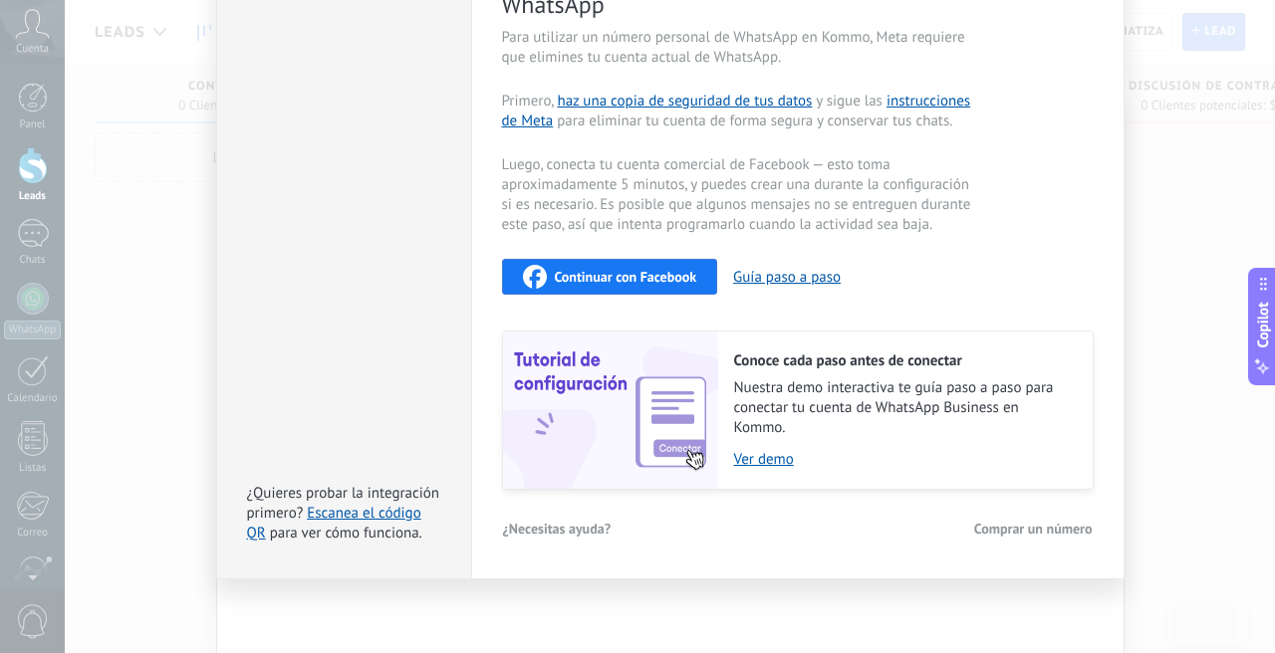
scroll to position [0, 0]
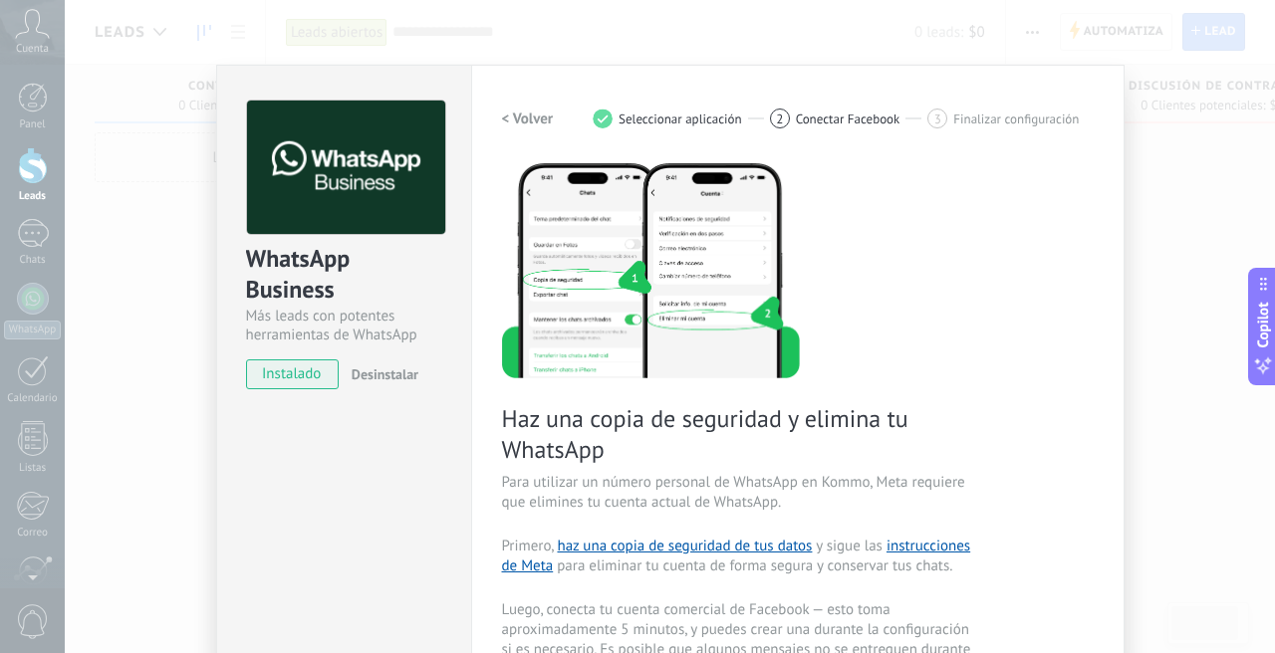
click at [1190, 267] on div "WhatsApp Business Más leads con potentes herramientas de WhatsApp instalado Des…" at bounding box center [670, 326] width 1210 height 653
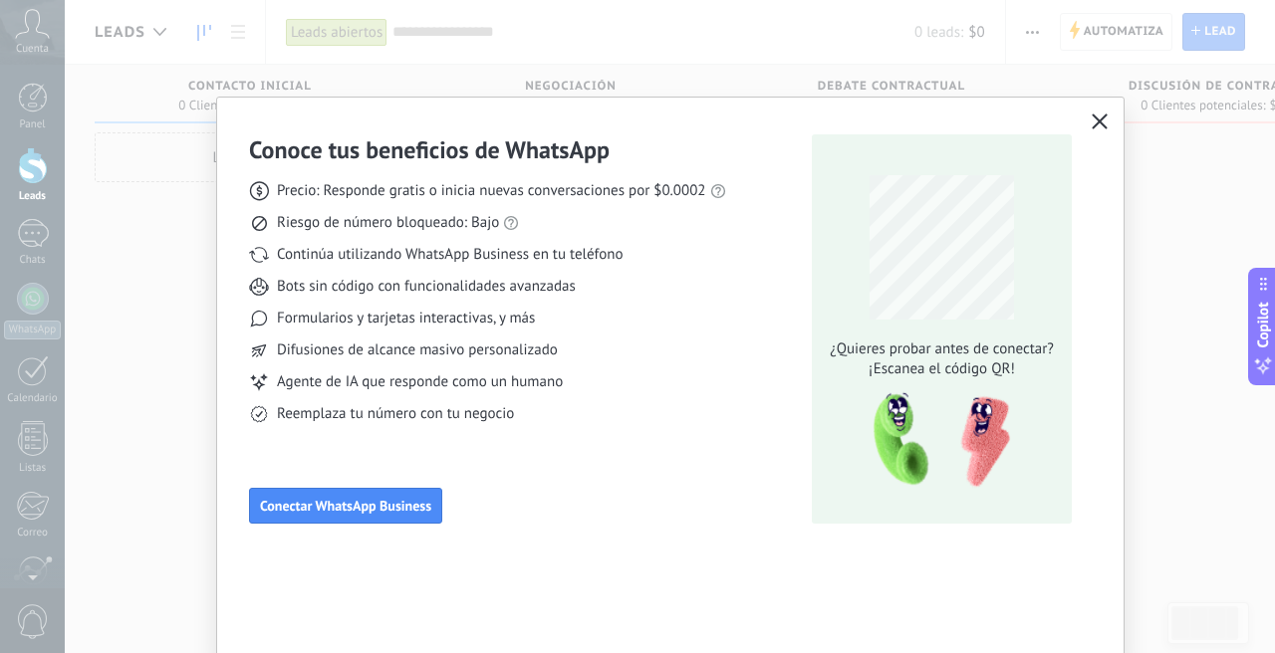
click at [804, 405] on div "Conoce tus beneficios de WhatsApp Precio: Responde gratis o inicia nuevas conve…" at bounding box center [670, 328] width 842 height 389
click at [1097, 107] on div "Conoce tus beneficios de WhatsApp Precio: Responde gratis o inicia nuevas conve…" at bounding box center [670, 327] width 906 height 458
click at [1091, 119] on icon "button" at bounding box center [1099, 122] width 16 height 16
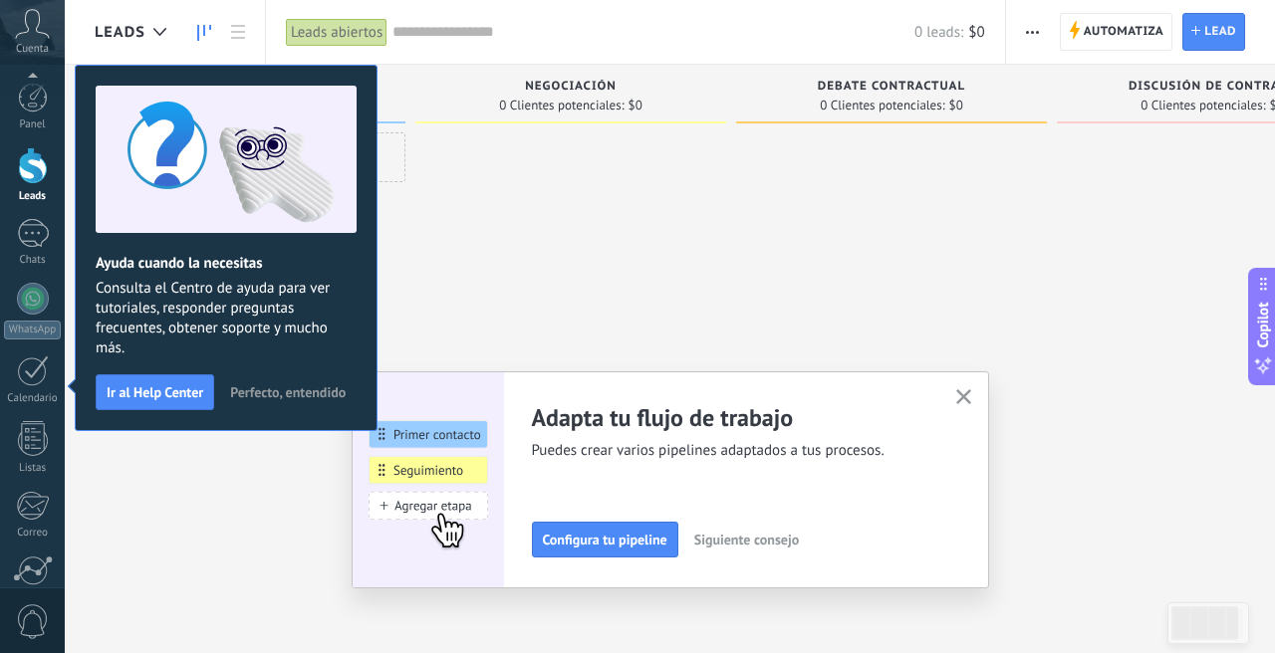
scroll to position [175, 0]
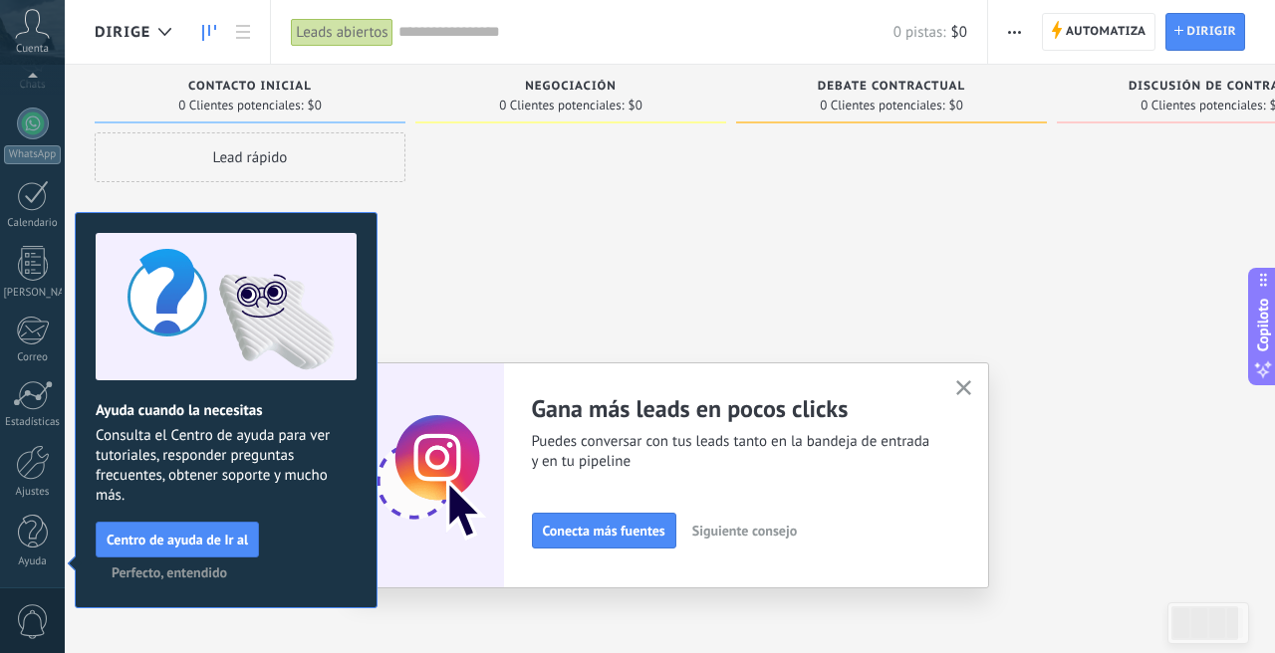
click at [572, 245] on div at bounding box center [570, 328] width 311 height 393
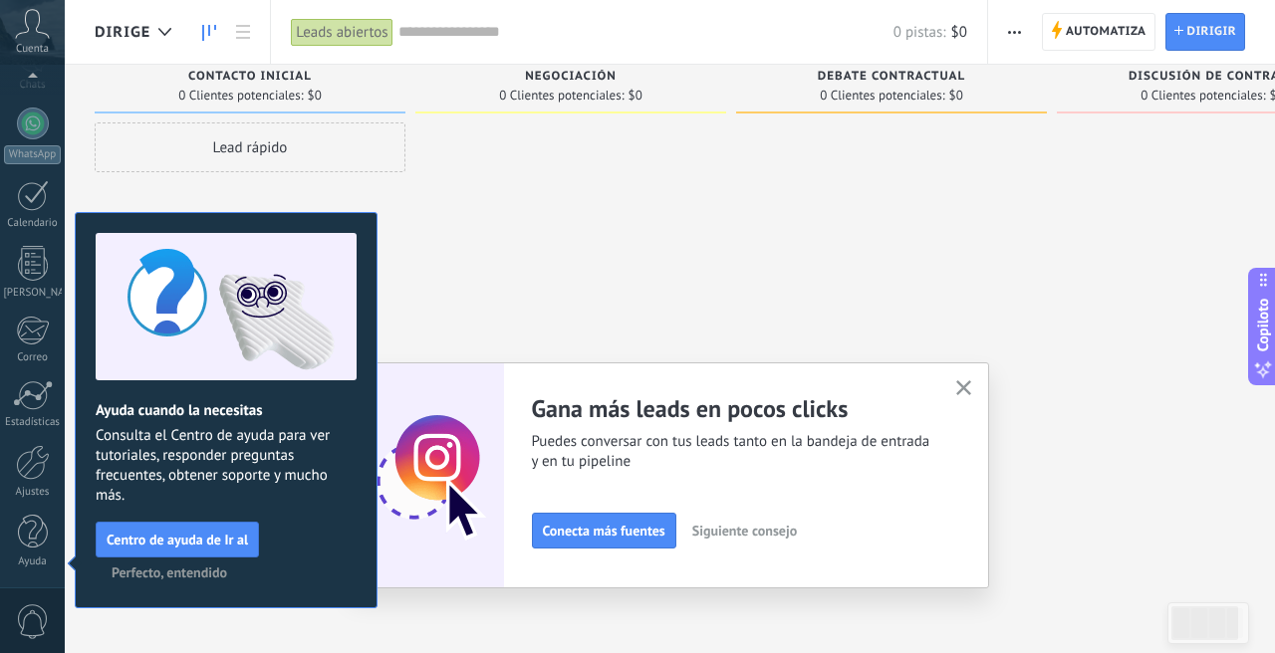
scroll to position [0, 0]
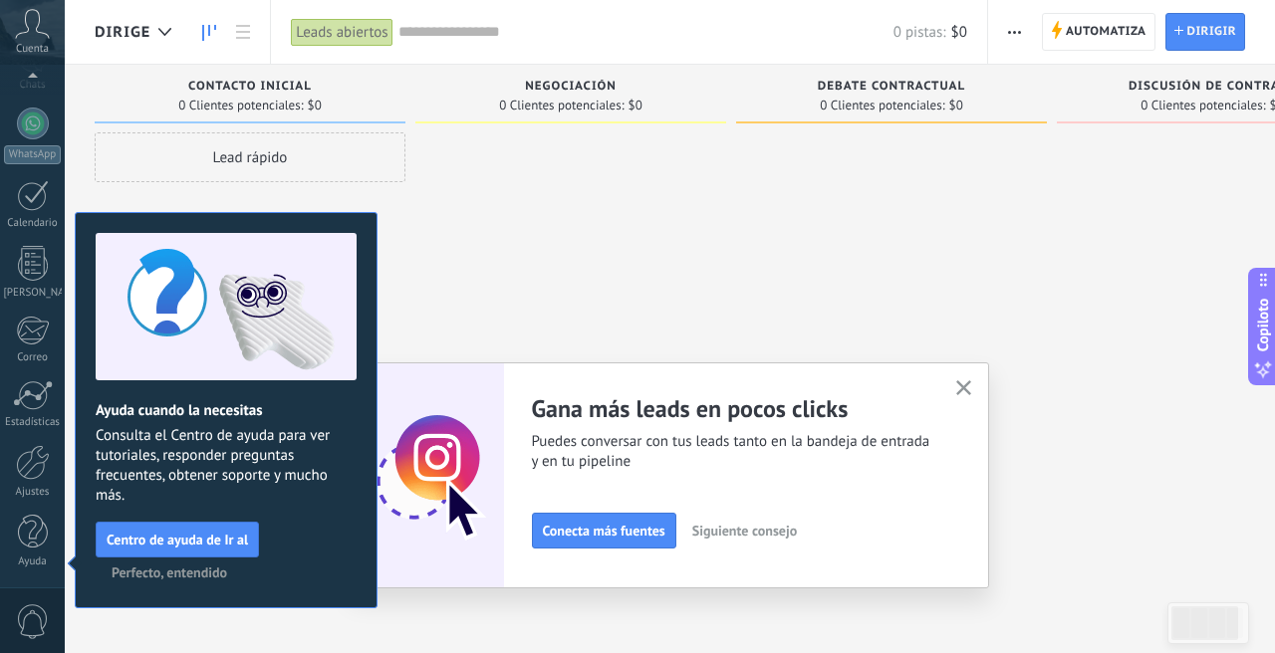
click at [208, 569] on span "Perfecto, entendido" at bounding box center [170, 573] width 116 height 14
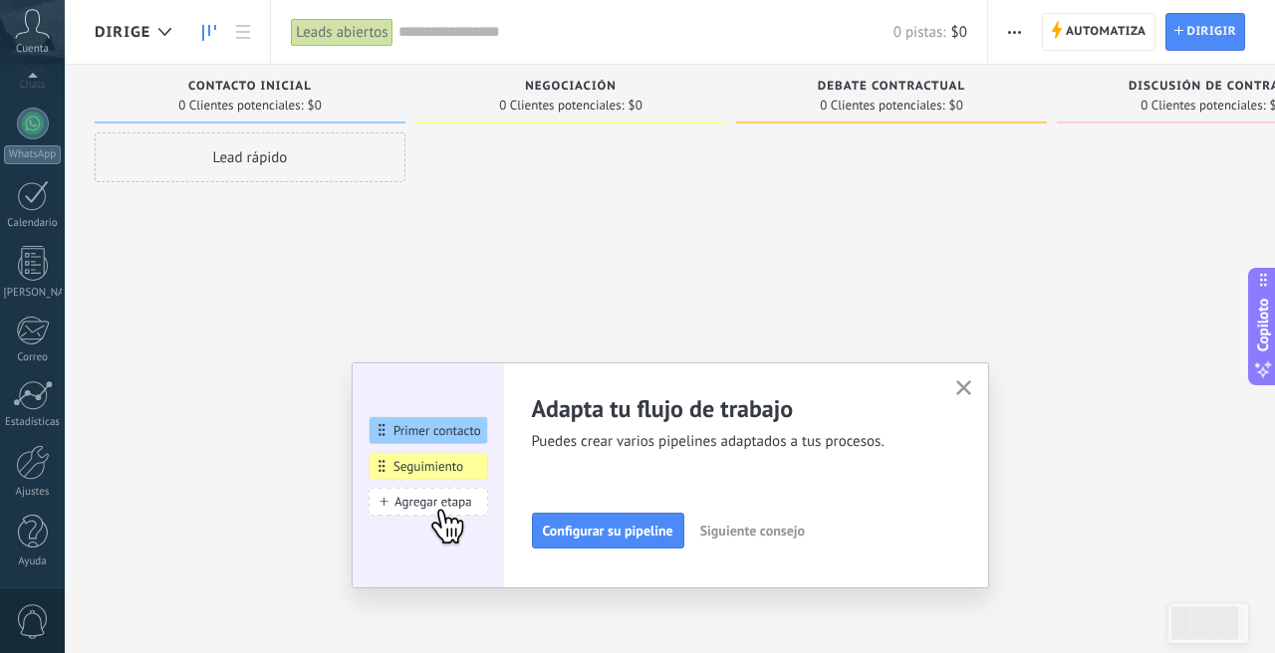
click at [774, 538] on span "Siguiente consejo" at bounding box center [752, 531] width 105 height 14
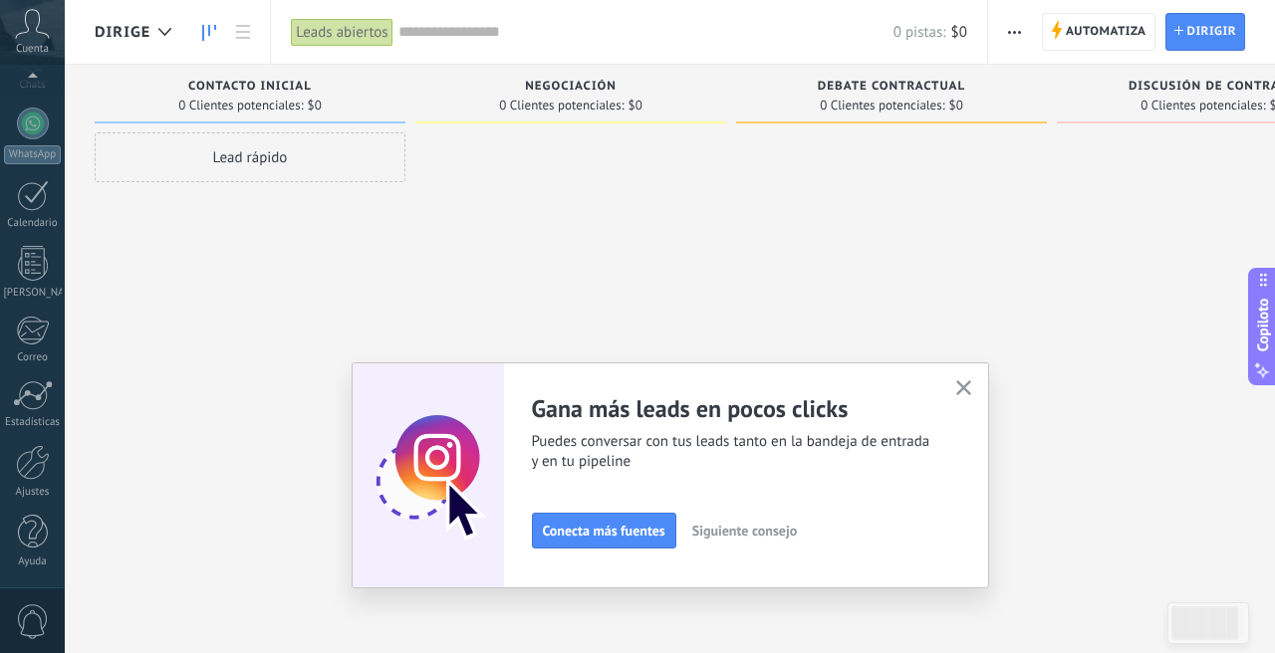
click at [774, 540] on font "Siguiente consejo" at bounding box center [744, 531] width 105 height 18
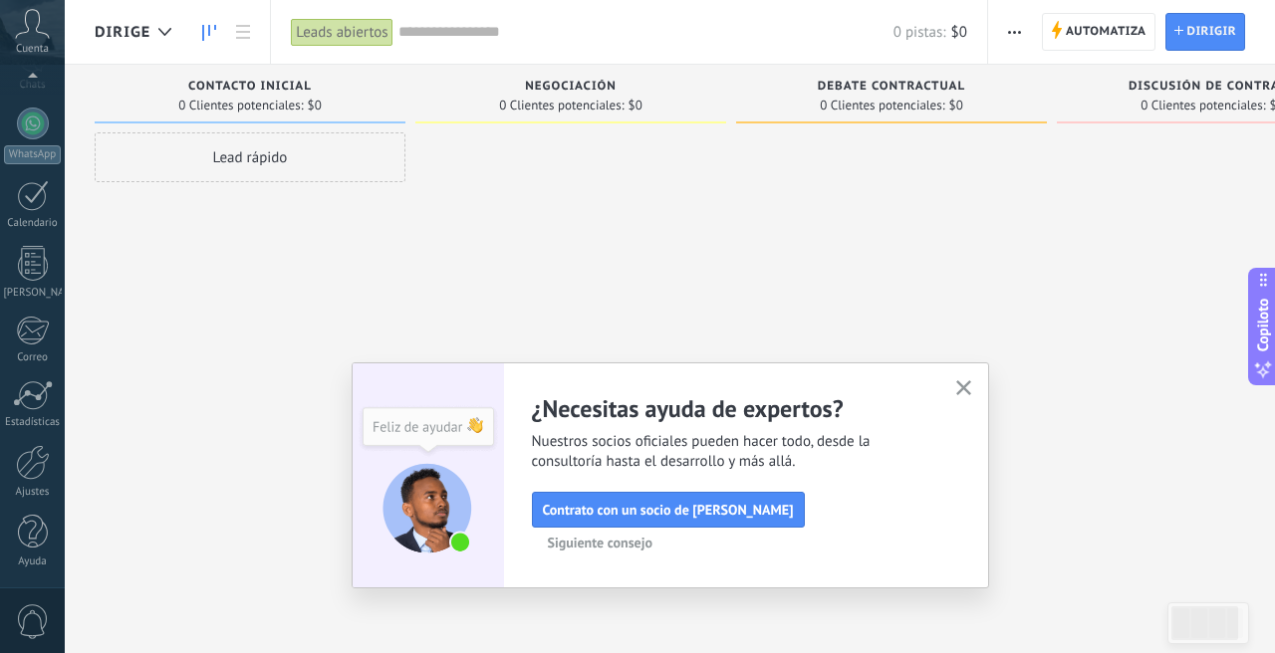
click at [652, 543] on font "Siguiente consejo" at bounding box center [600, 543] width 105 height 18
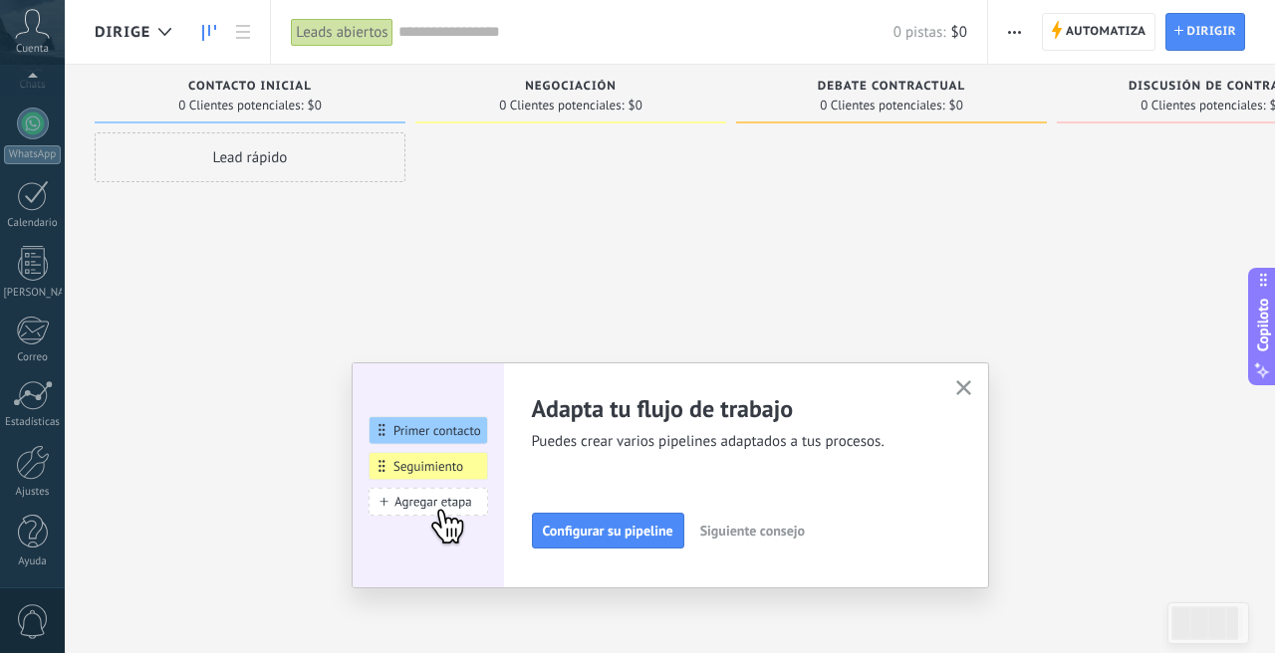
click at [961, 395] on icon "button" at bounding box center [963, 387] width 15 height 15
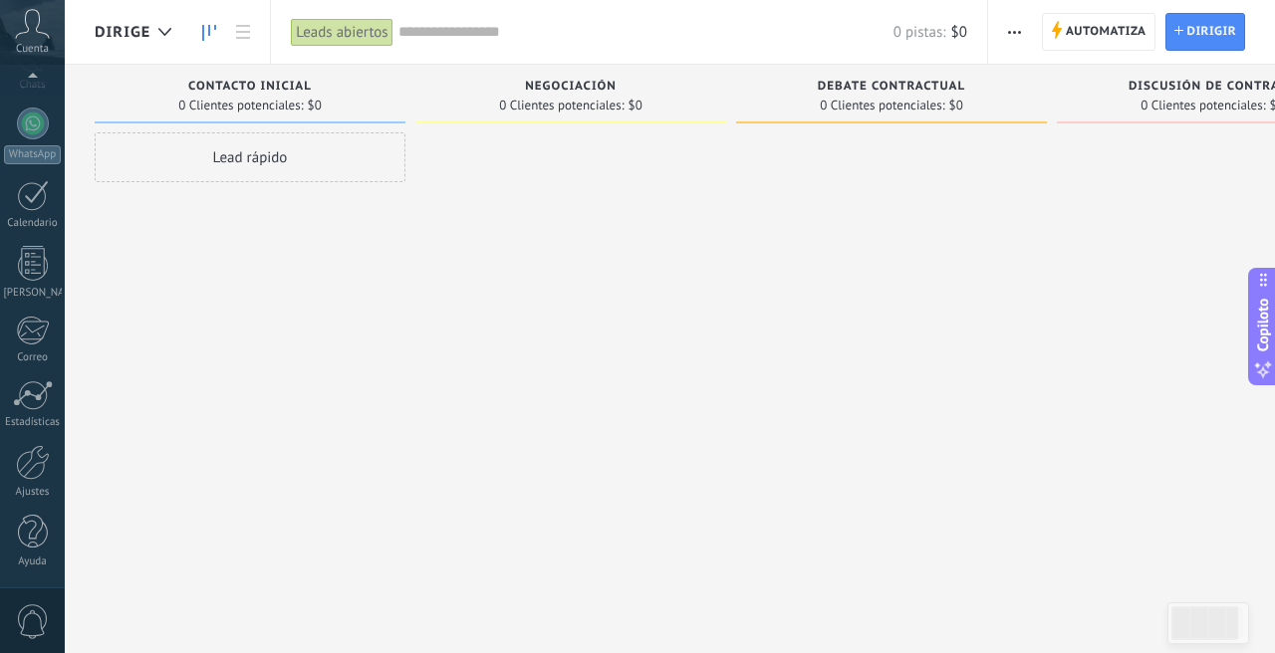
click at [619, 343] on div at bounding box center [570, 328] width 311 height 393
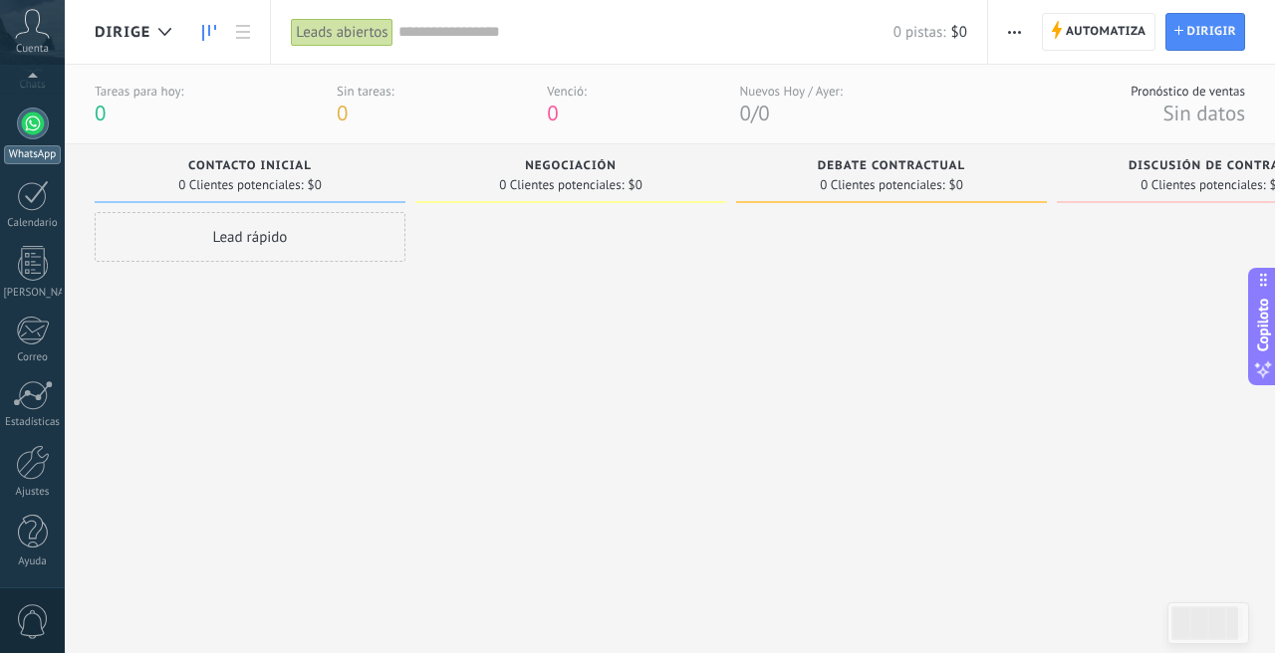
click at [24, 126] on div at bounding box center [33, 124] width 32 height 32
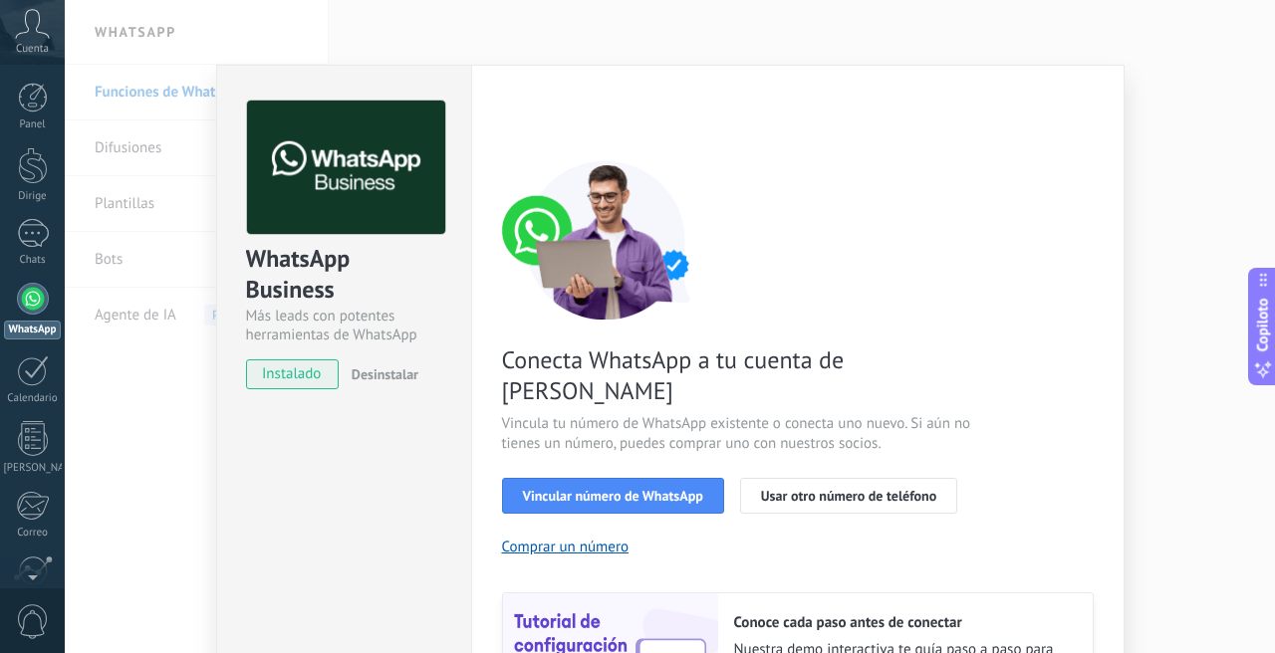
click at [333, 418] on div "WhatsApp Business Más leads con potentes herramientas de WhatsApp instalado Des…" at bounding box center [343, 453] width 255 height 777
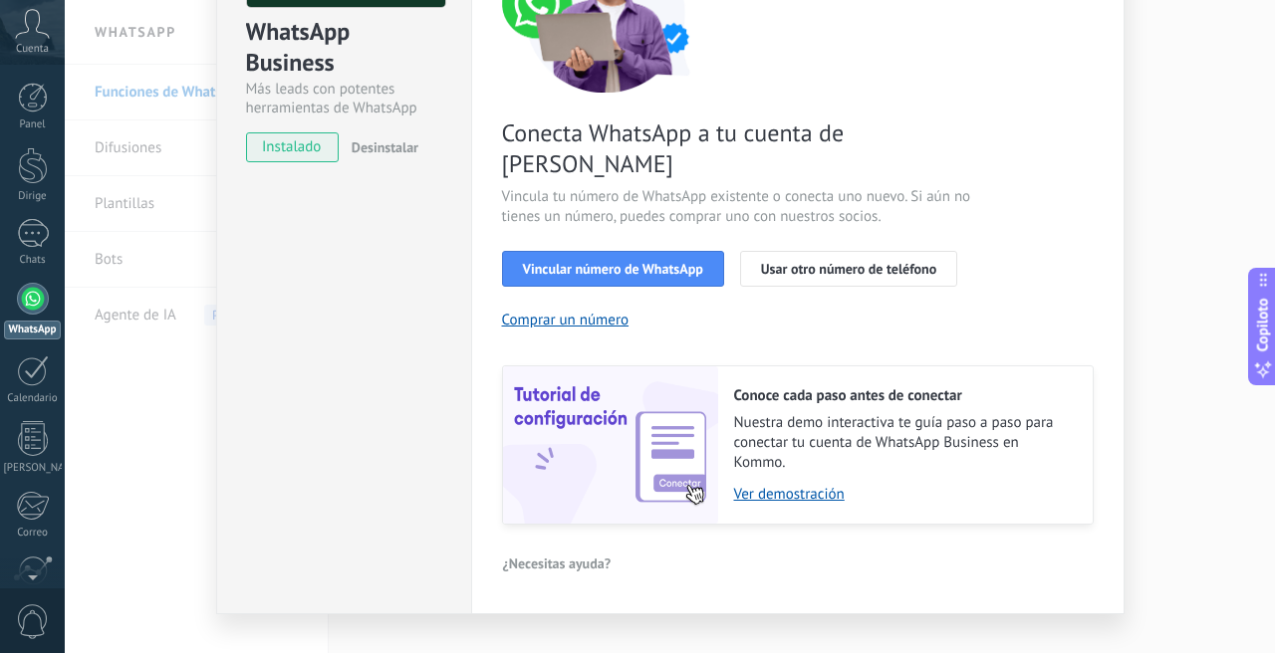
scroll to position [231, 0]
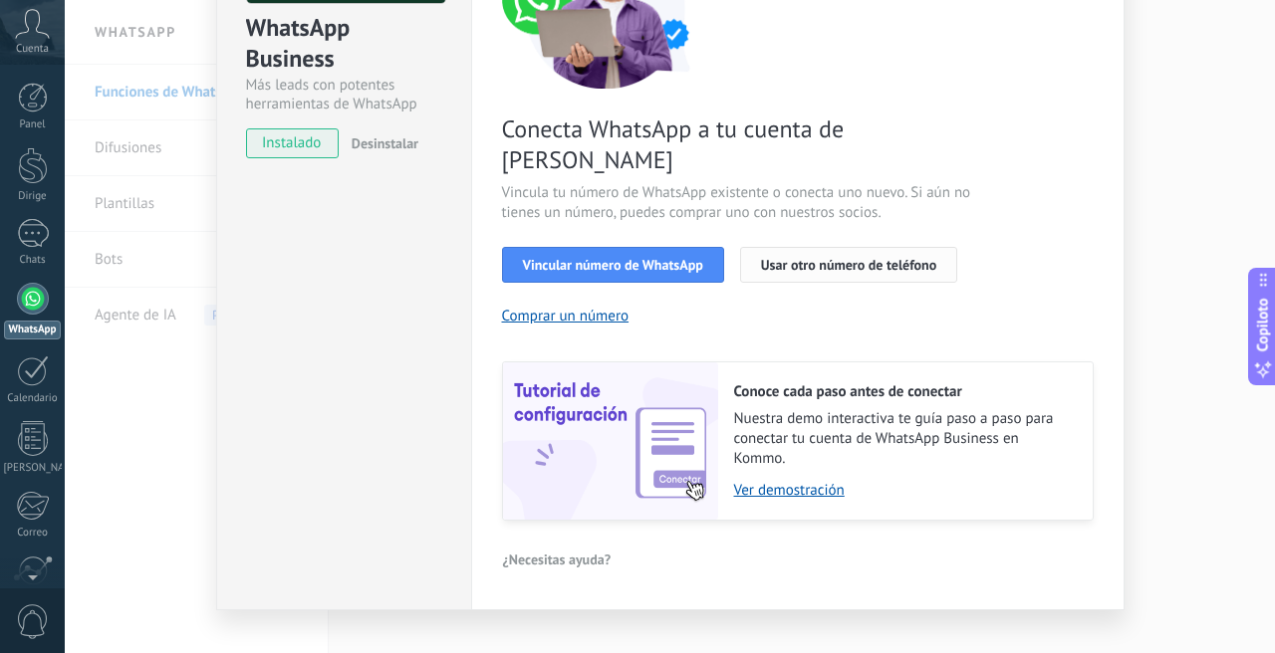
click at [819, 258] on span "Usar otro número de teléfono" at bounding box center [848, 265] width 175 height 14
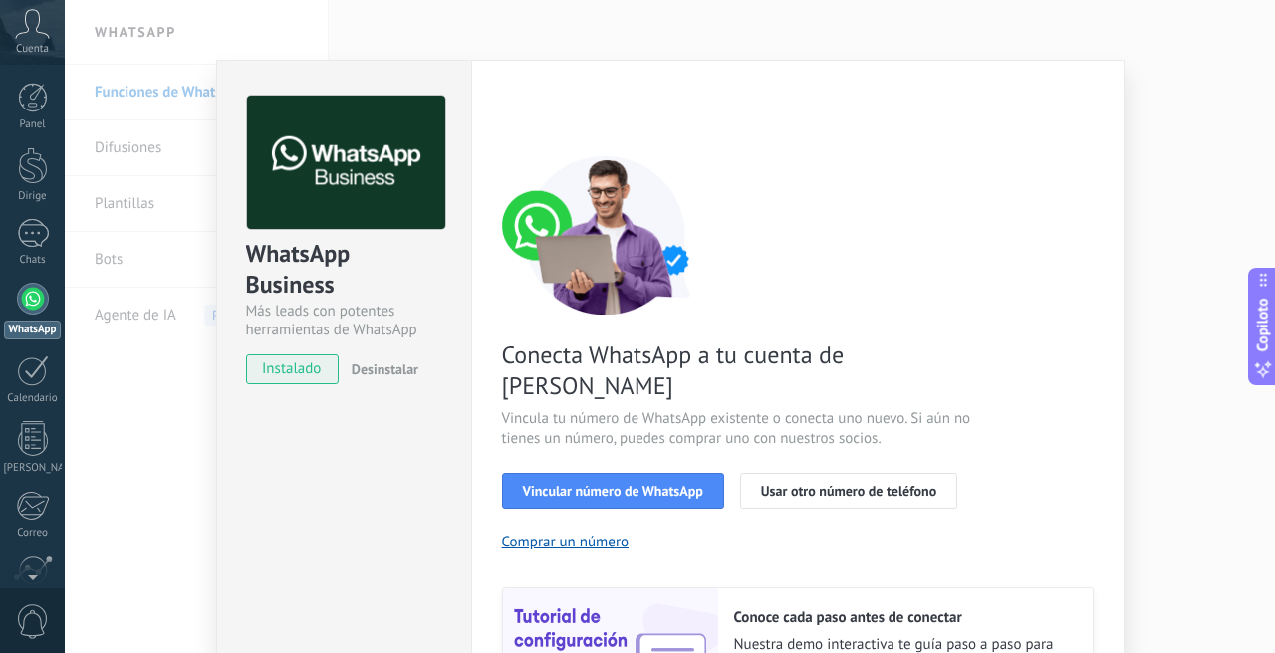
scroll to position [0, 0]
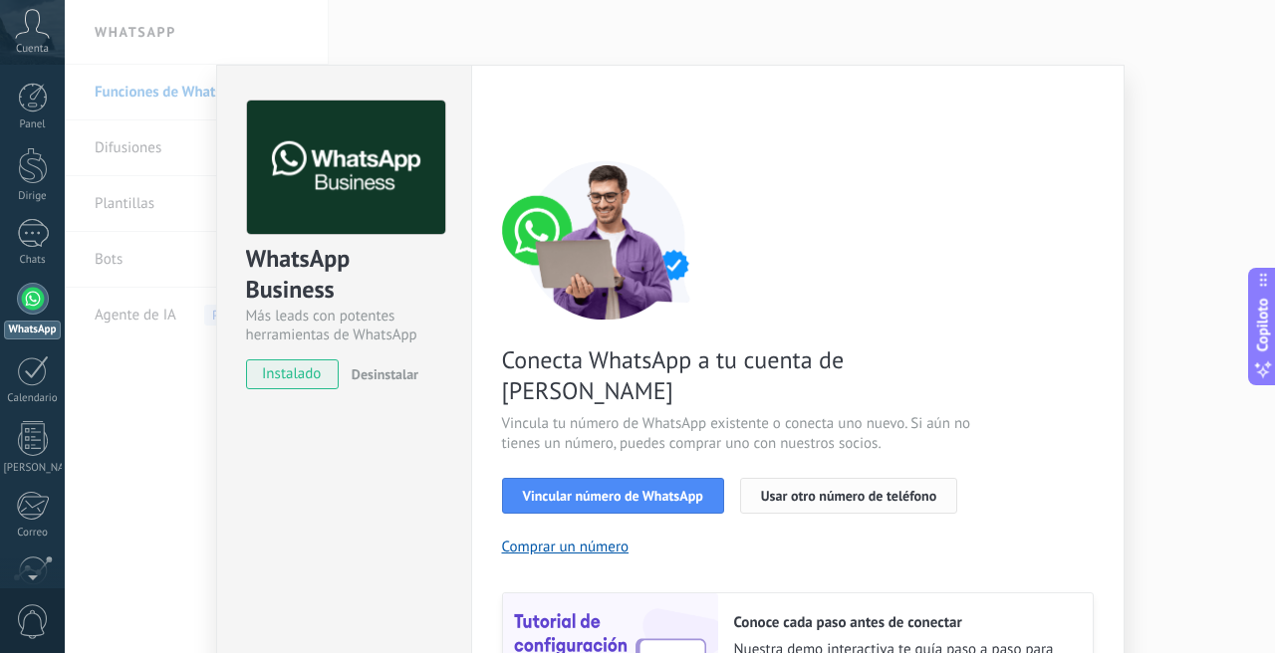
click at [794, 489] on span "Usar otro número de teléfono" at bounding box center [848, 496] width 175 height 14
